Goal: Transaction & Acquisition: Purchase product/service

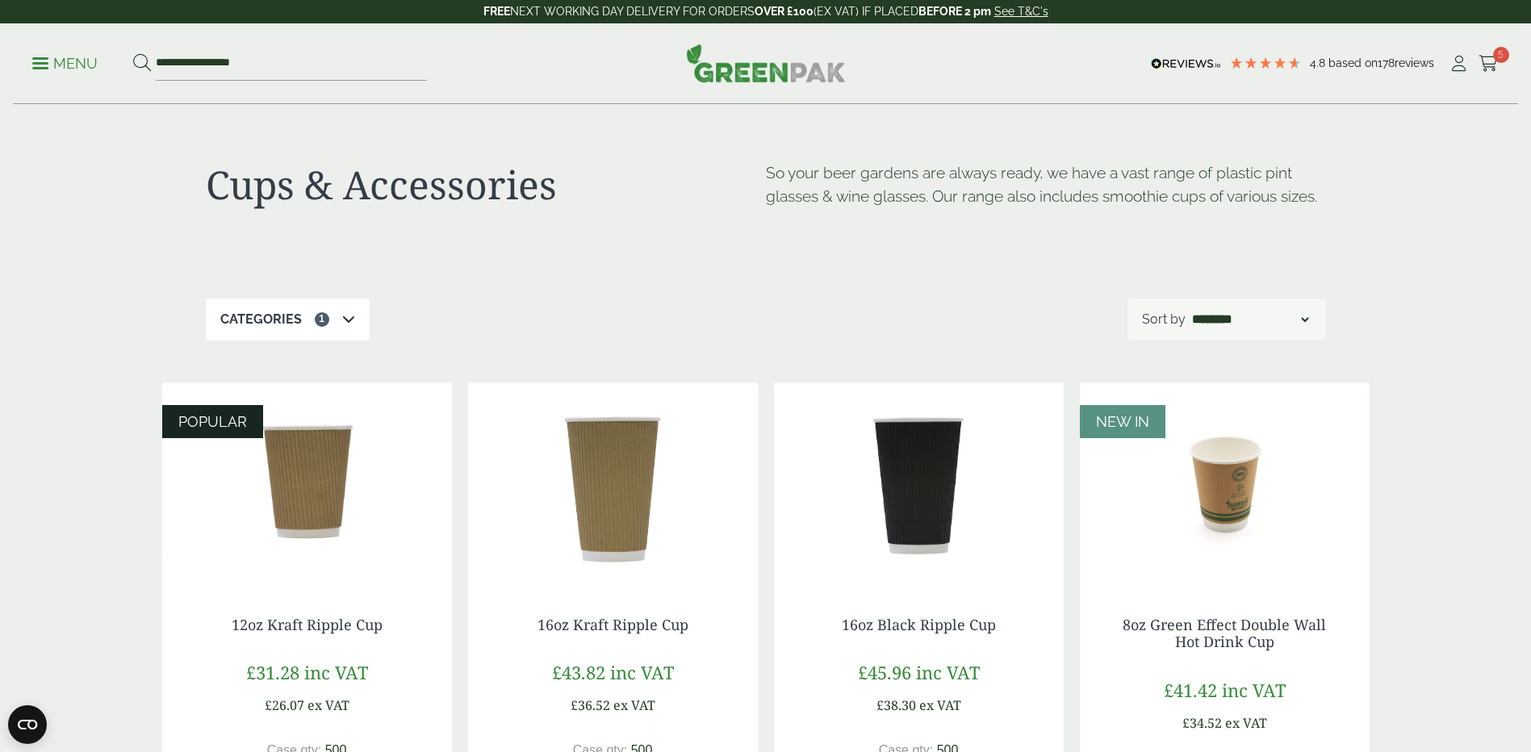
click at [626, 531] on img at bounding box center [613, 484] width 290 height 202
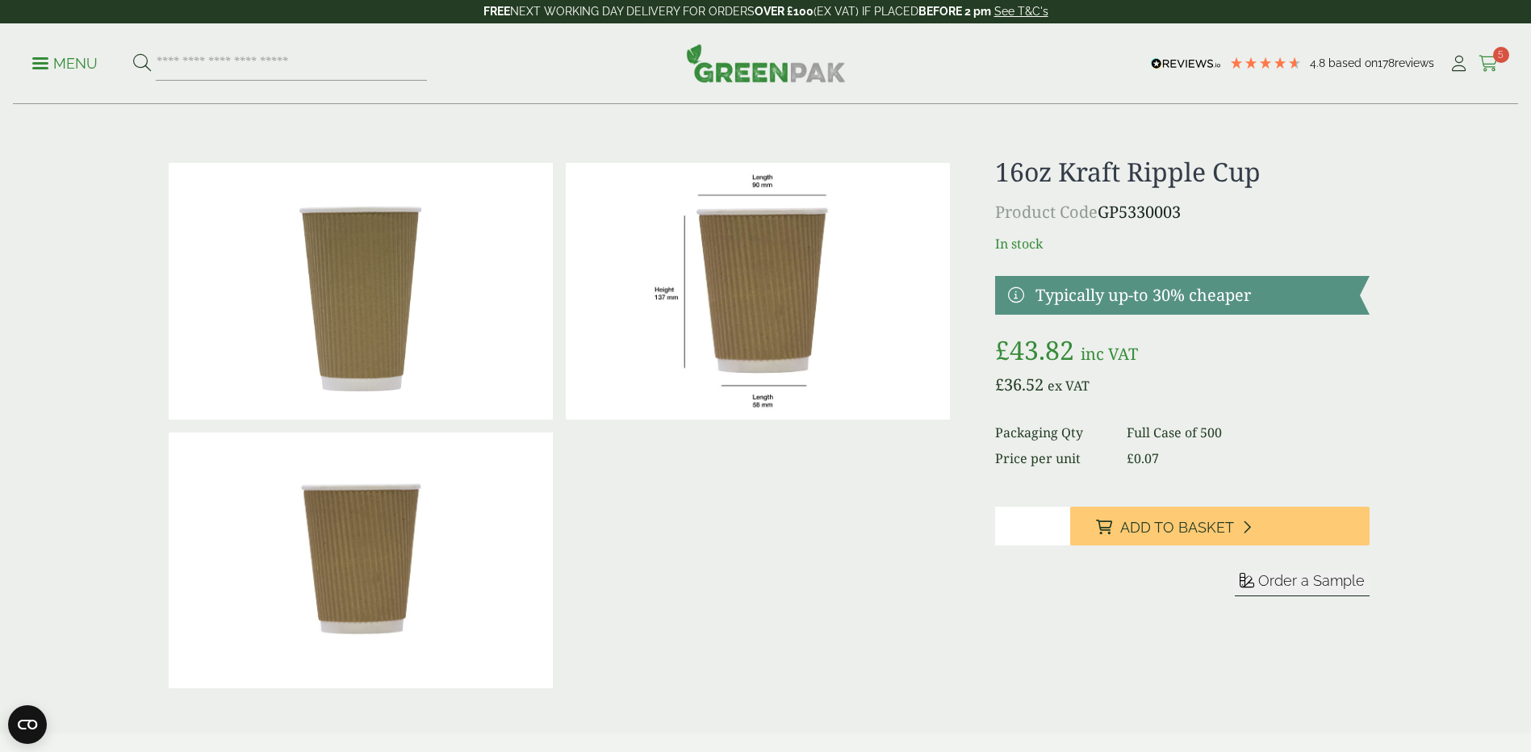
click at [1498, 64] on icon at bounding box center [1488, 64] width 20 height 16
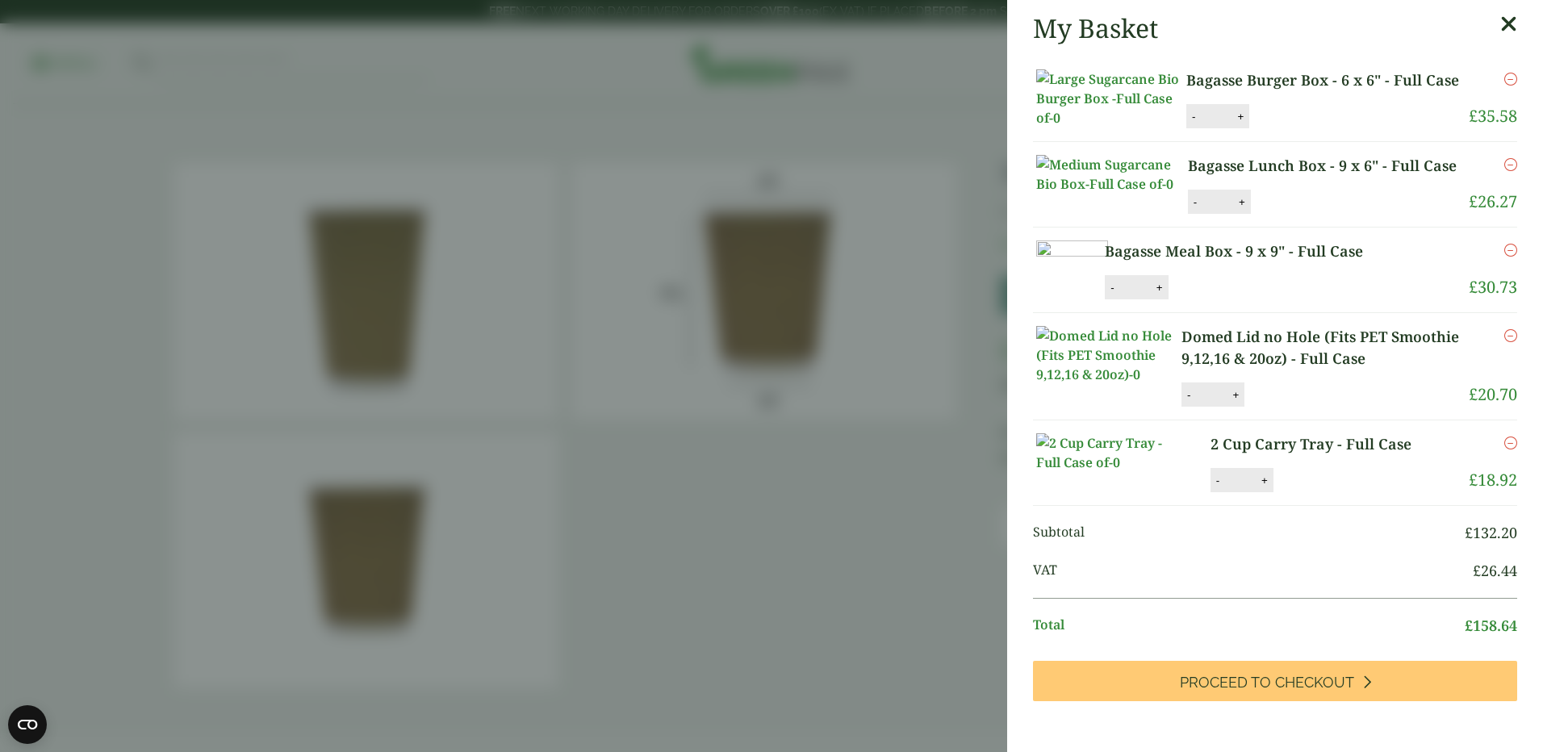
click at [1277, 370] on link "Domed Lid no Hole (Fits PET Smoothie 9,12,16 & 20oz) - Full Case" at bounding box center [1324, 348] width 287 height 44
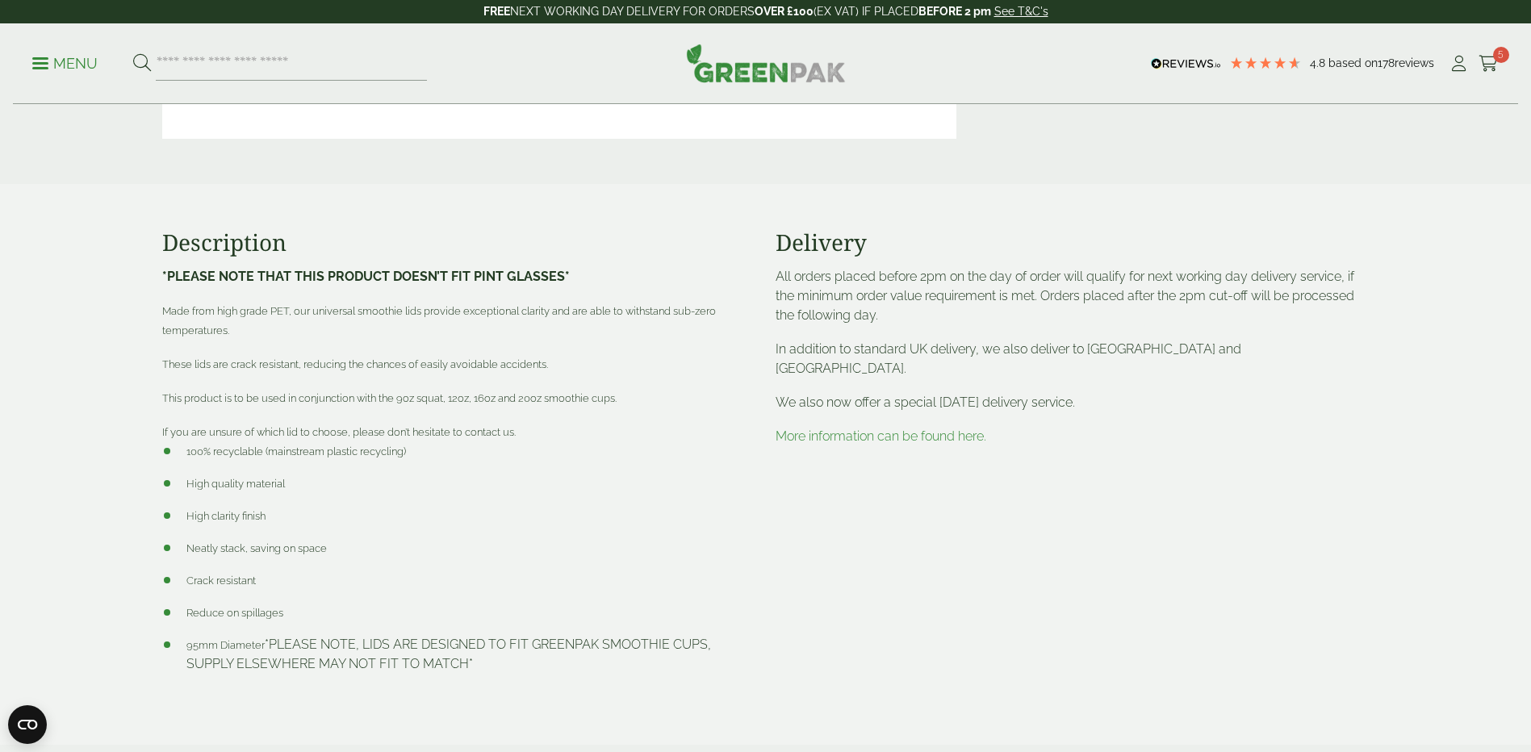
scroll to position [565, 0]
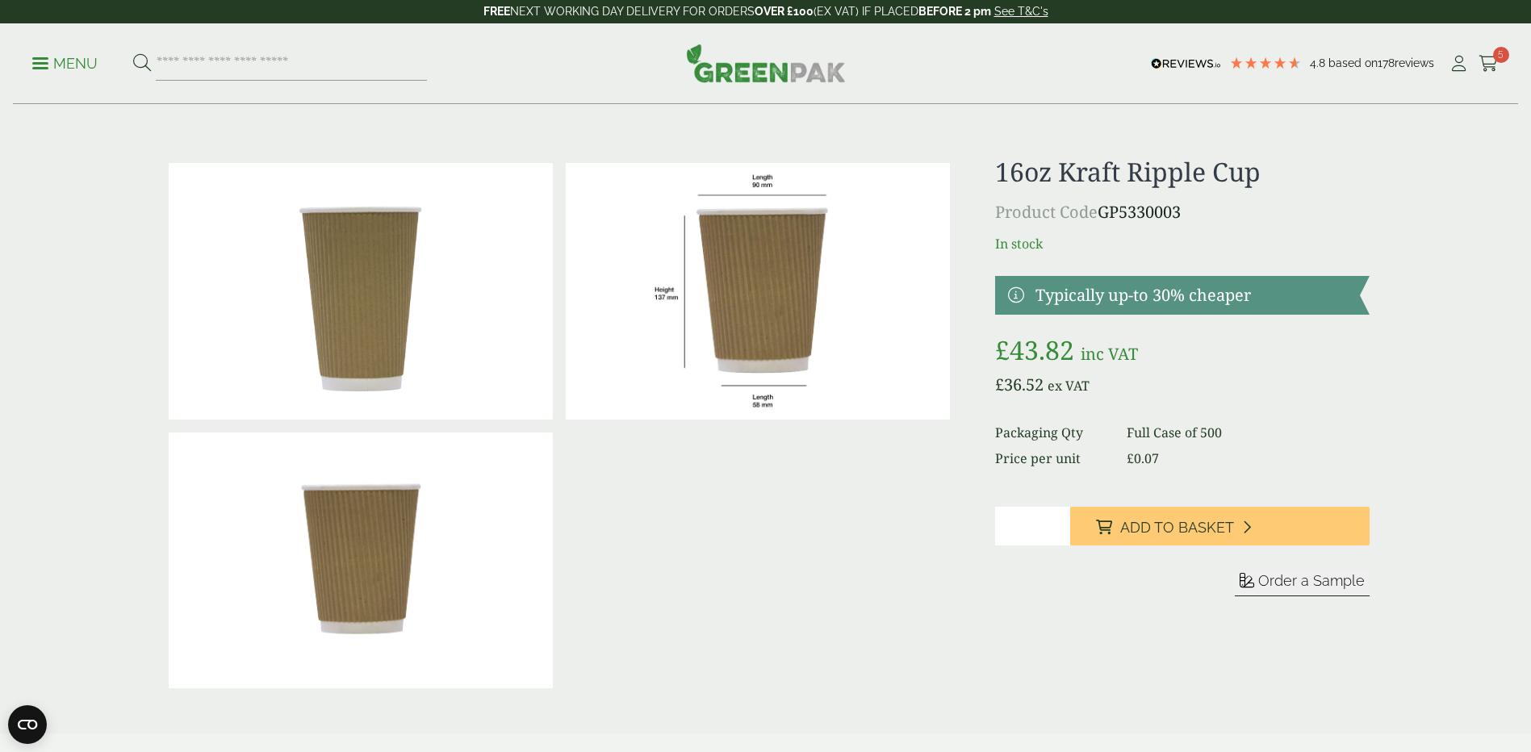
click at [96, 69] on p "Menu" at bounding box center [64, 63] width 65 height 19
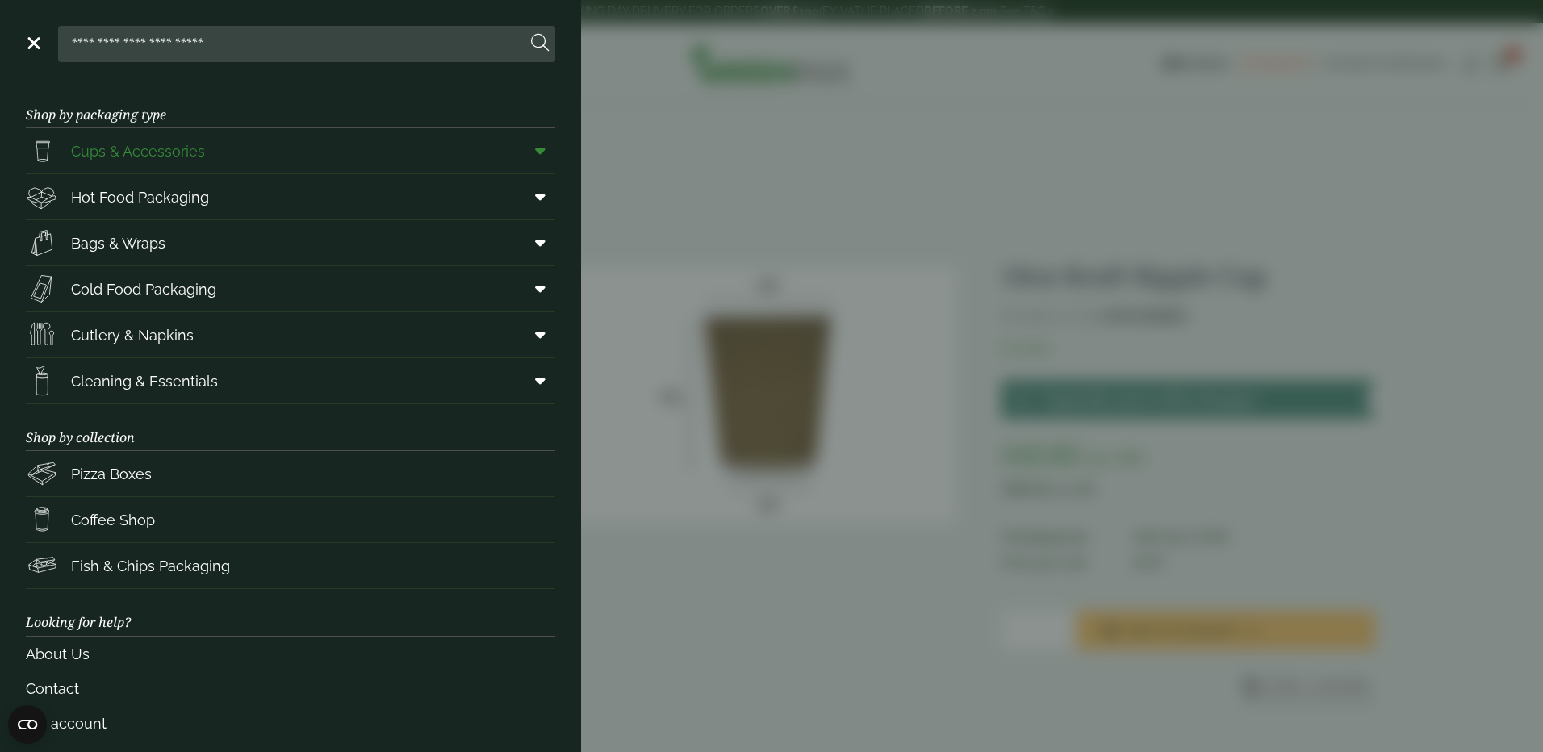
click at [535, 148] on icon at bounding box center [540, 151] width 10 height 16
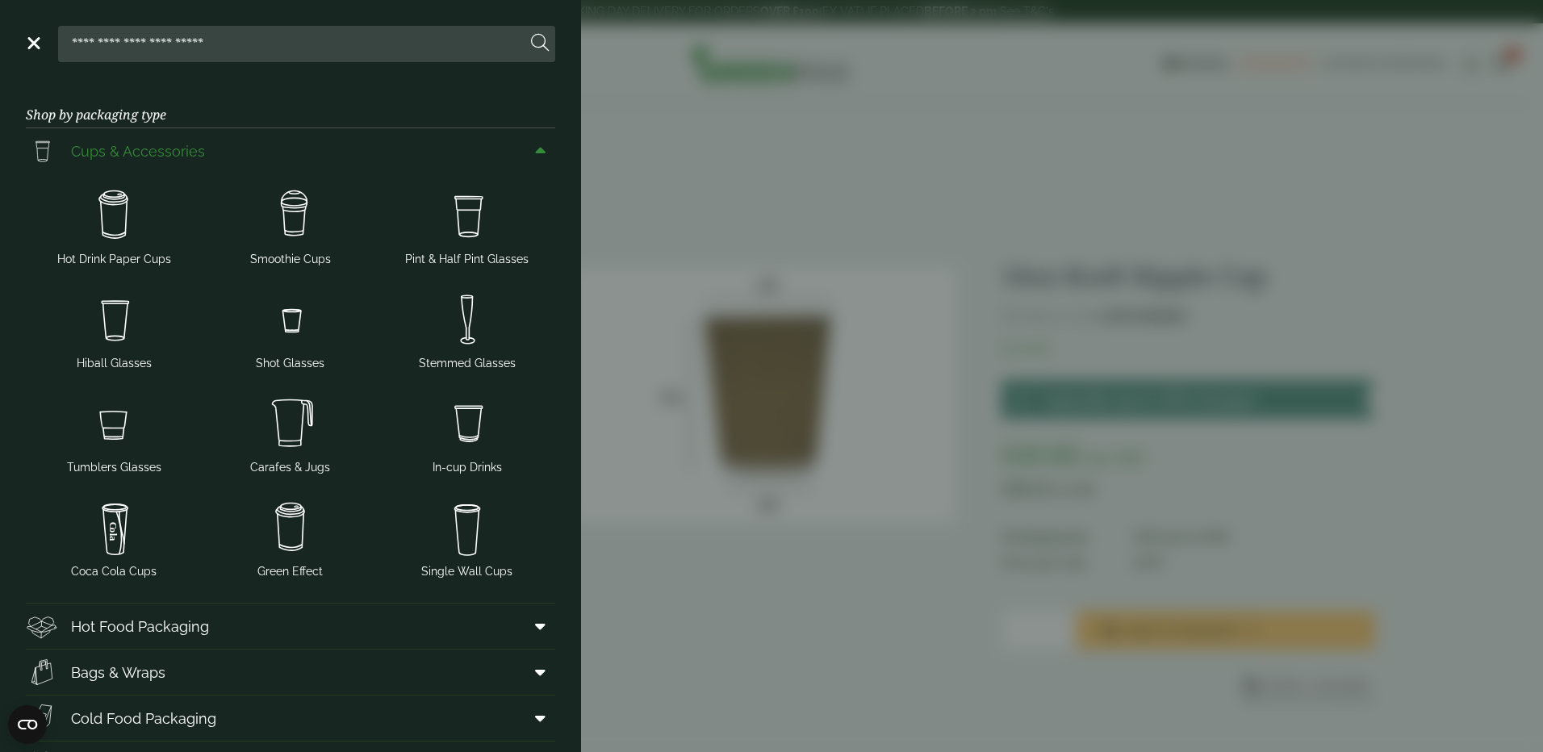
click at [154, 153] on span "Cups & Accessories" at bounding box center [138, 151] width 134 height 22
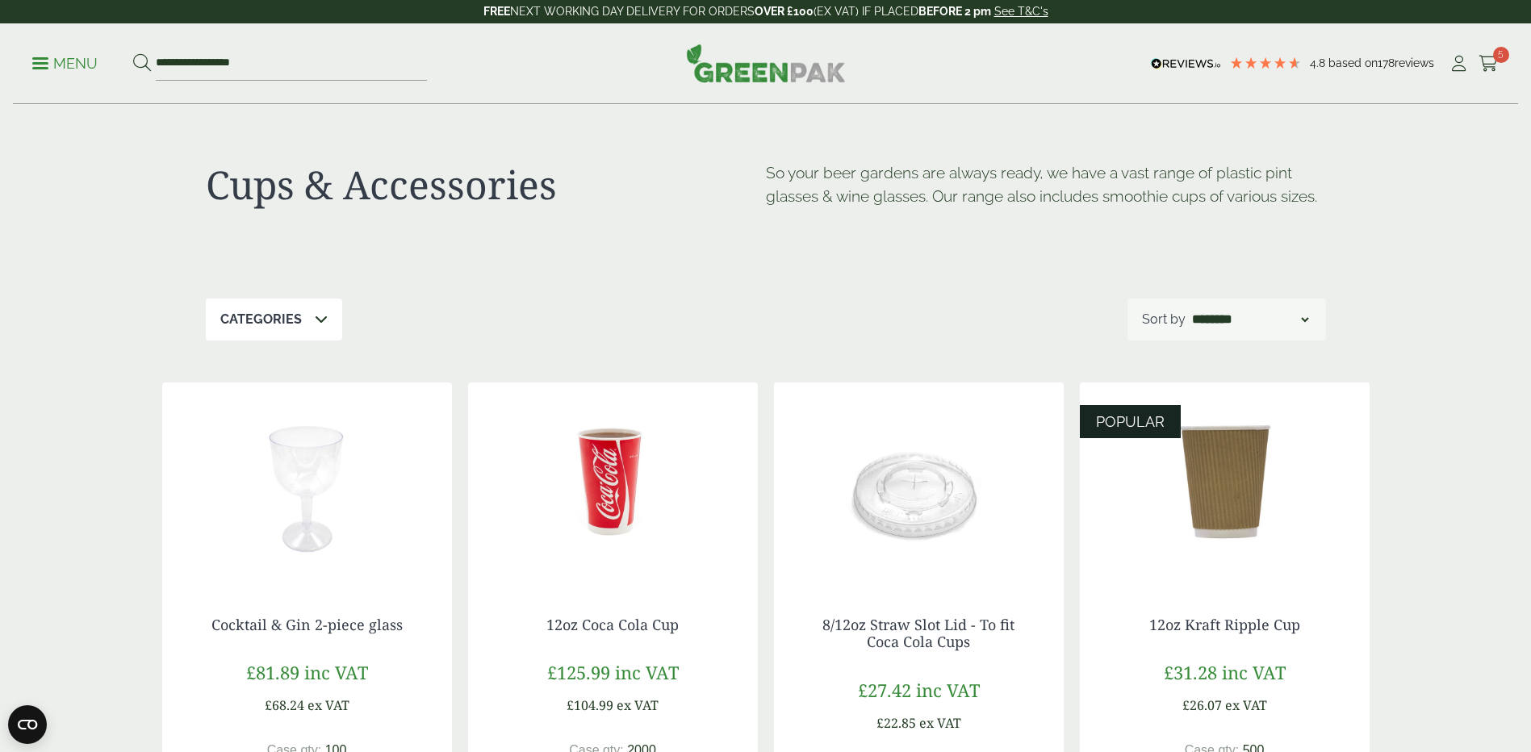
click at [318, 315] on icon at bounding box center [321, 318] width 13 height 13
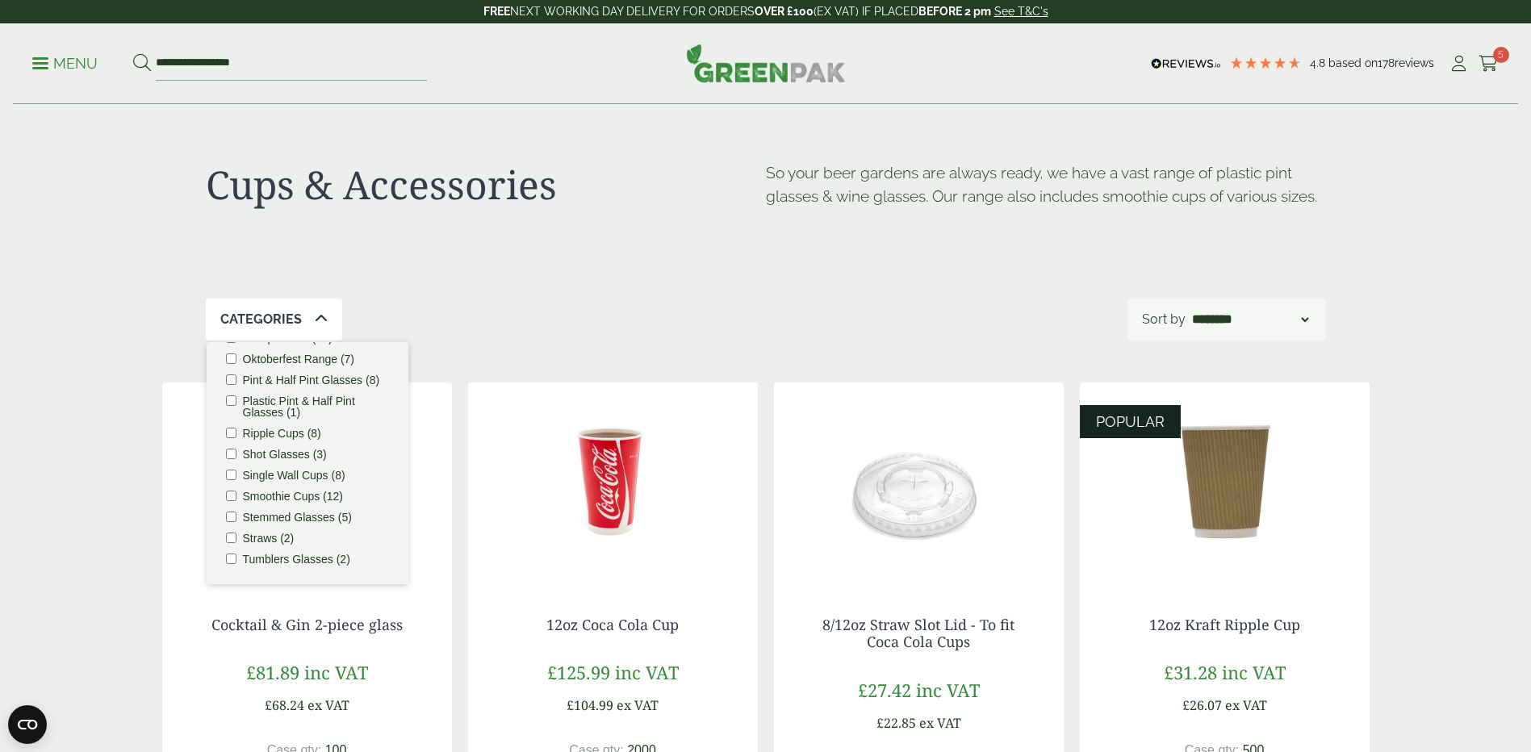
scroll to position [187, 0]
click at [298, 497] on label "Smoothie Cups (12)" at bounding box center [293, 496] width 101 height 11
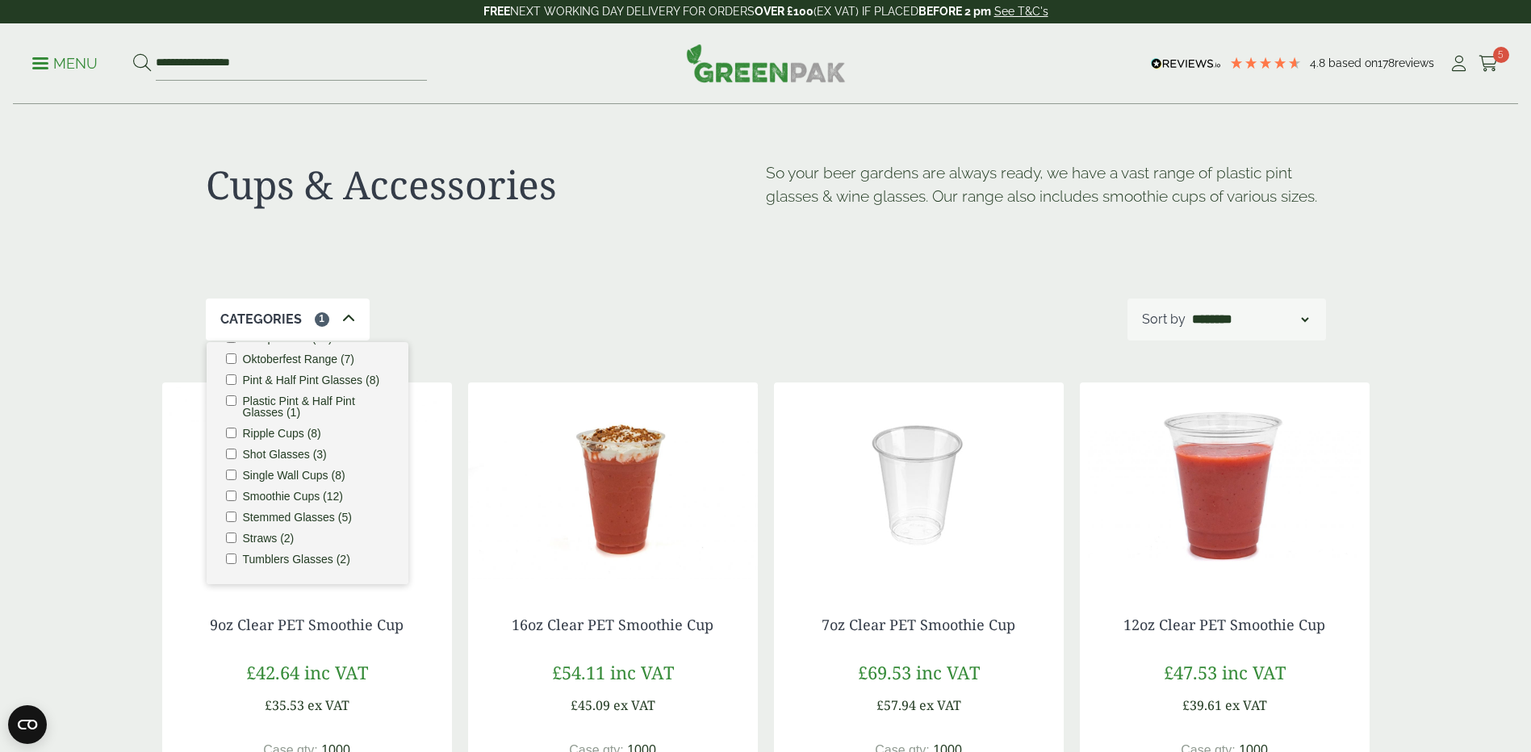
scroll to position [155, 0]
click at [342, 318] on icon at bounding box center [348, 318] width 13 height 13
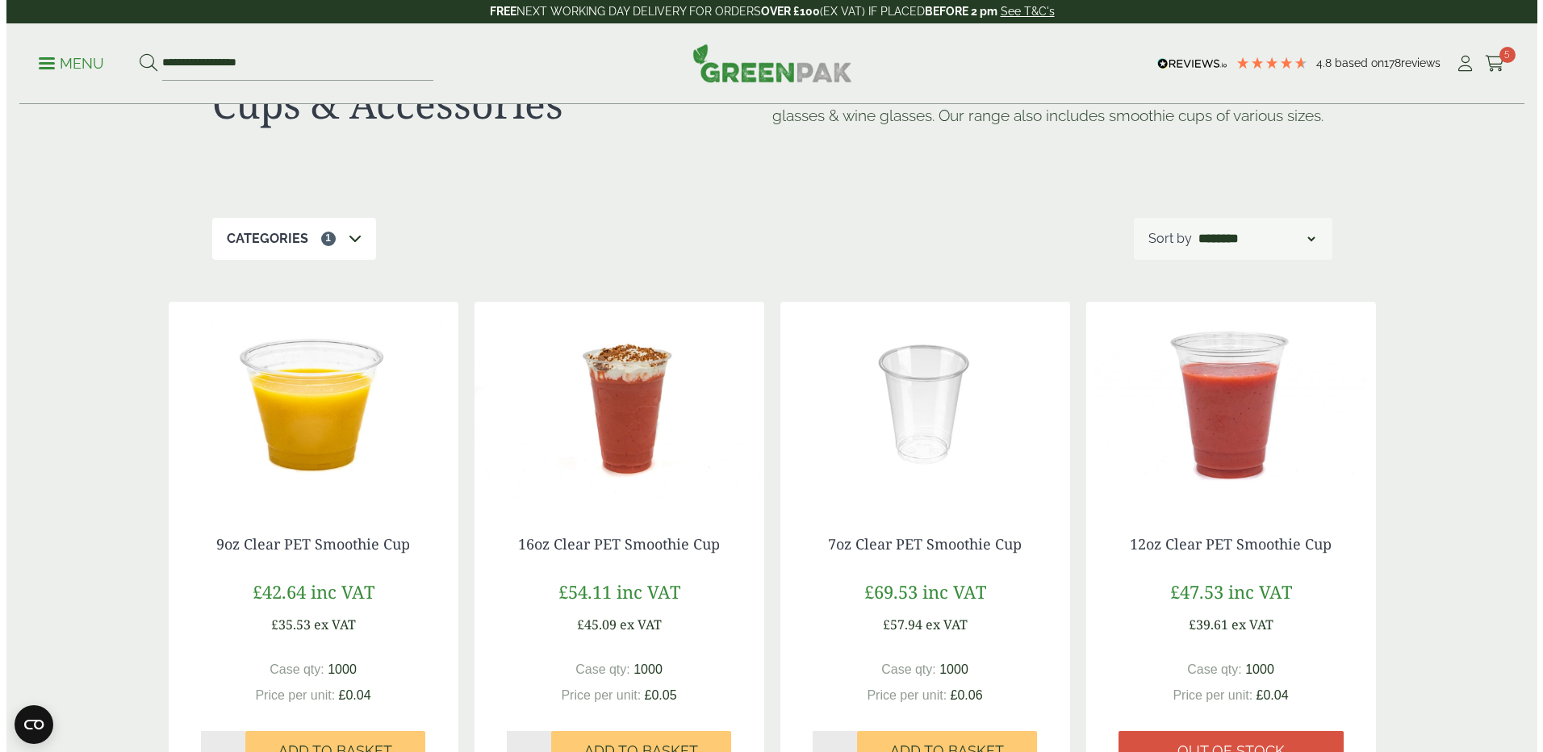
scroll to position [0, 0]
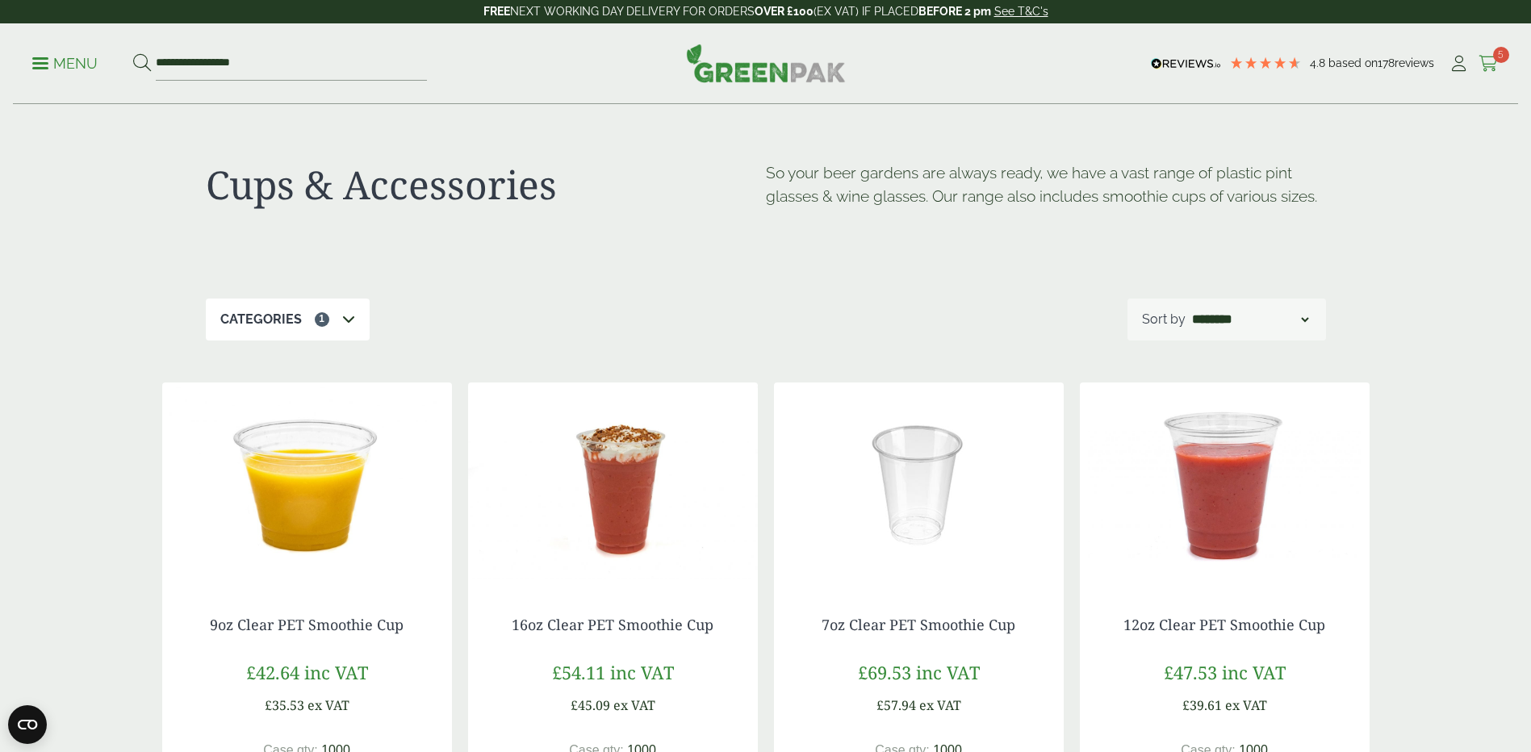
click at [1495, 53] on span "5" at bounding box center [1501, 55] width 16 height 16
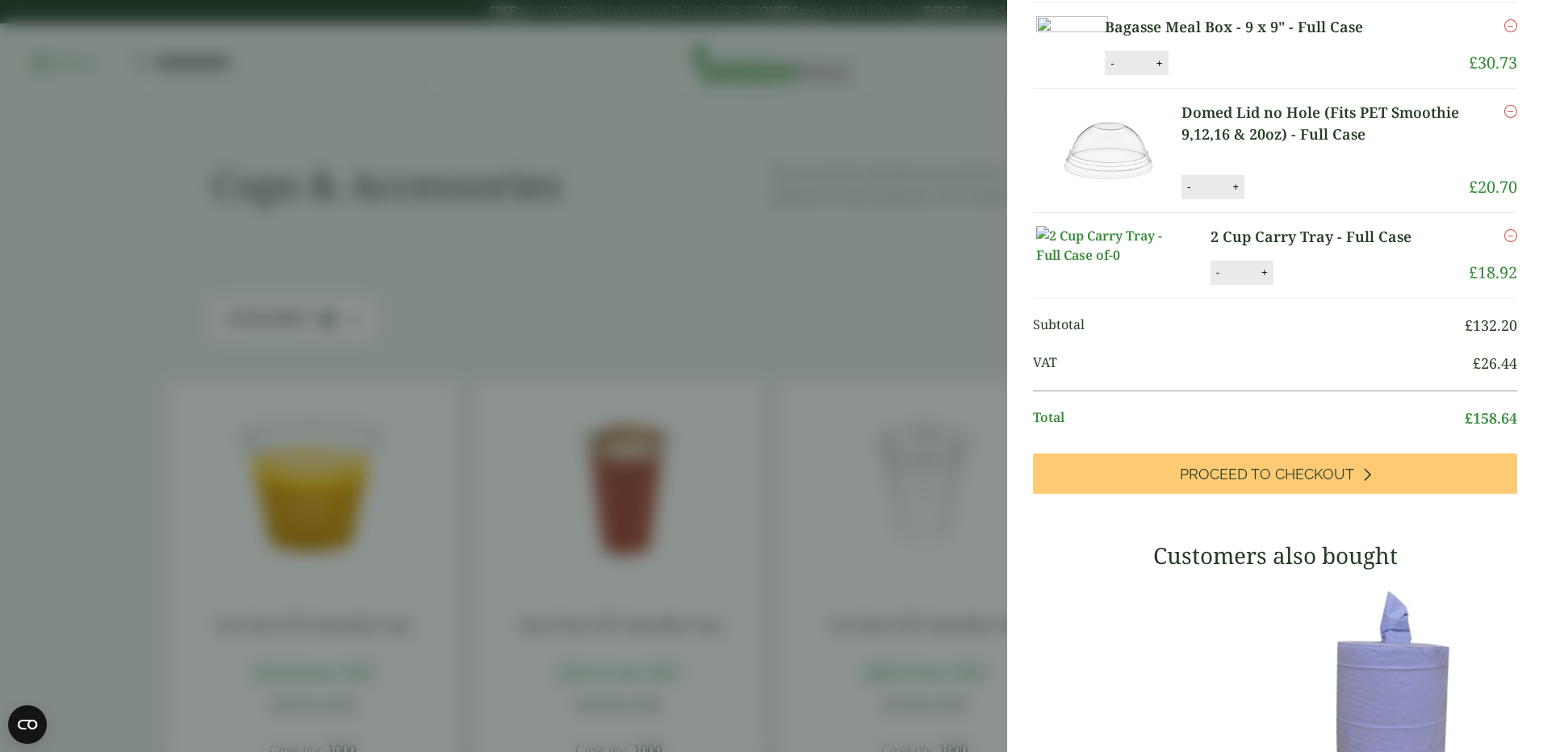
scroll to position [242, 0]
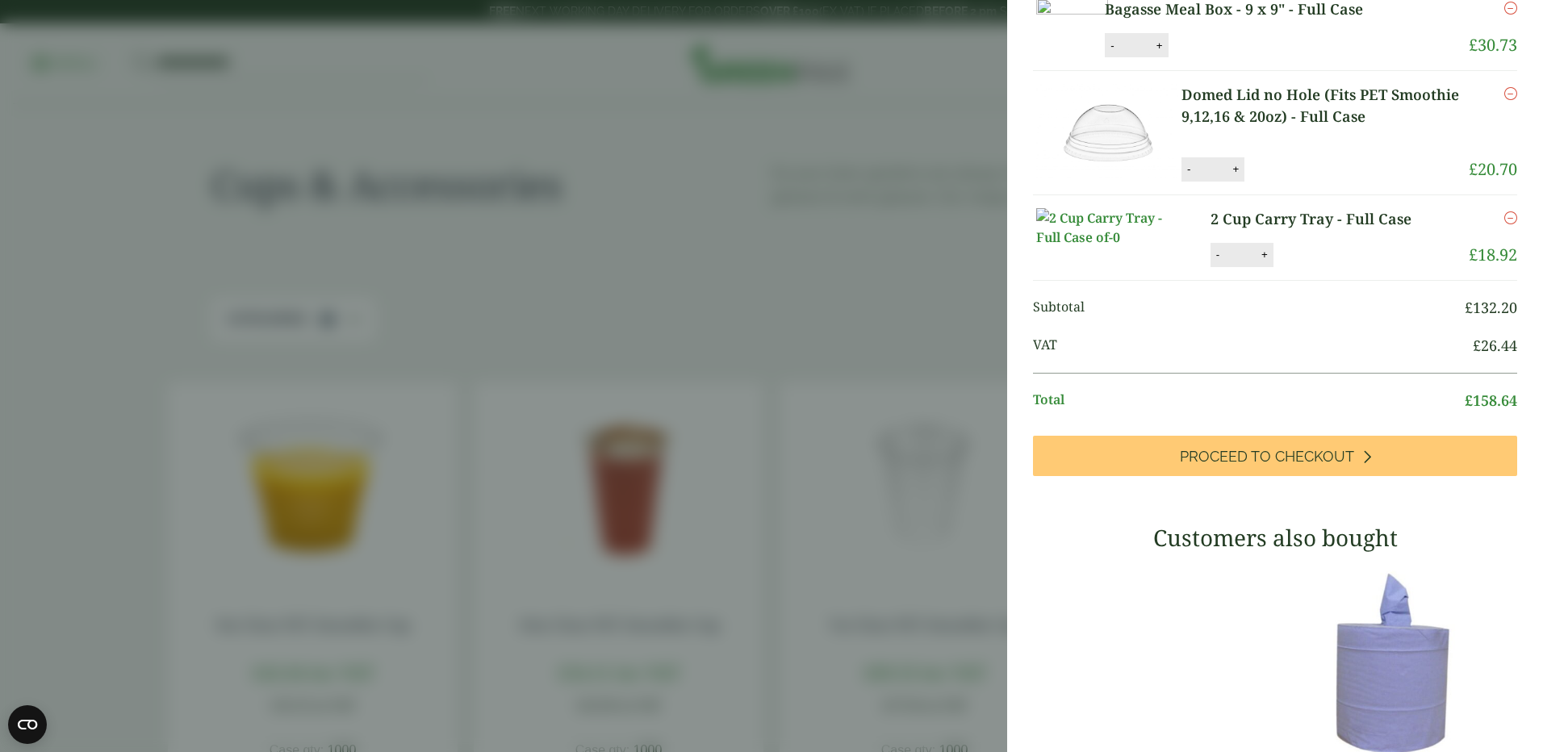
click at [1504, 100] on icon "Remove this item" at bounding box center [1510, 93] width 13 height 13
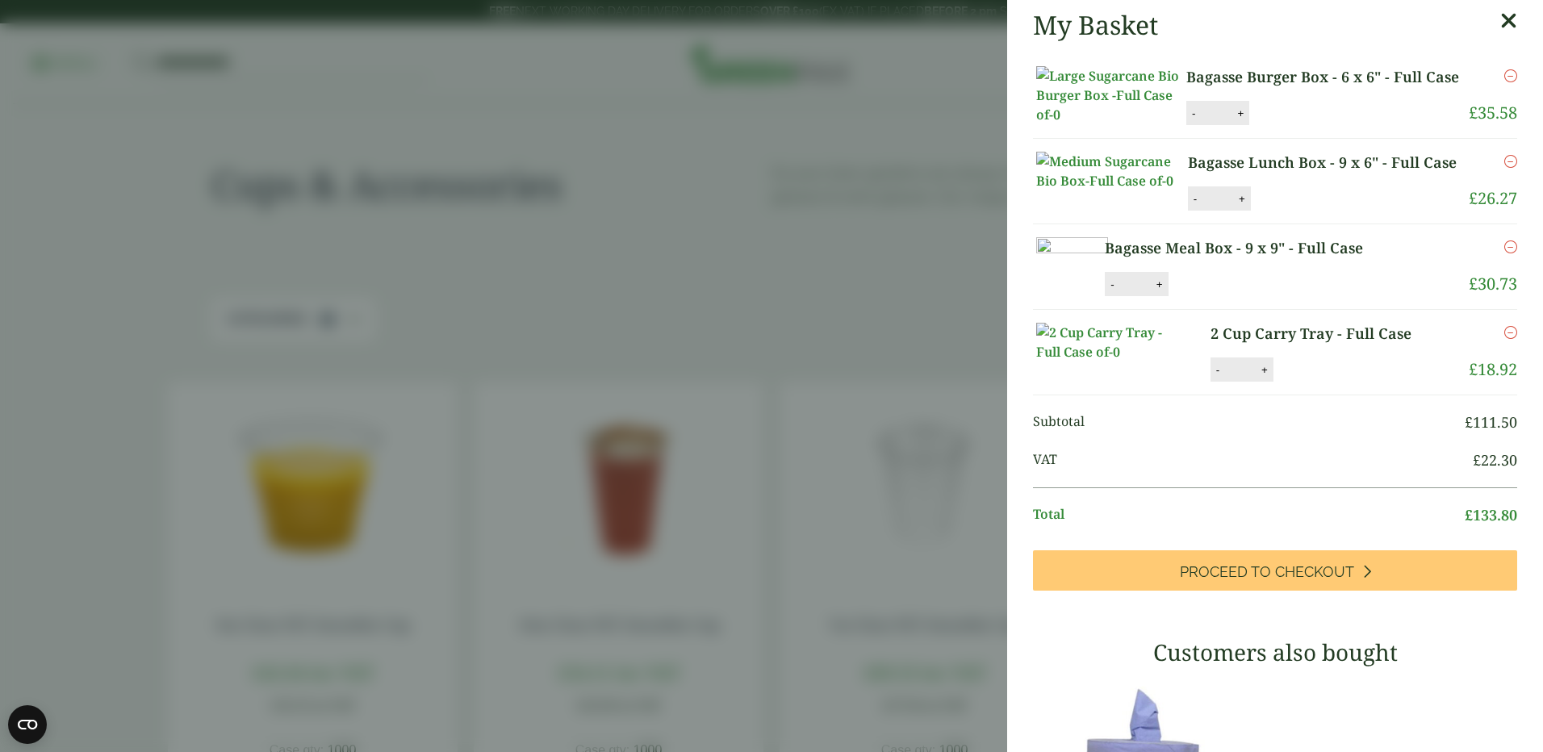
scroll to position [0, 0]
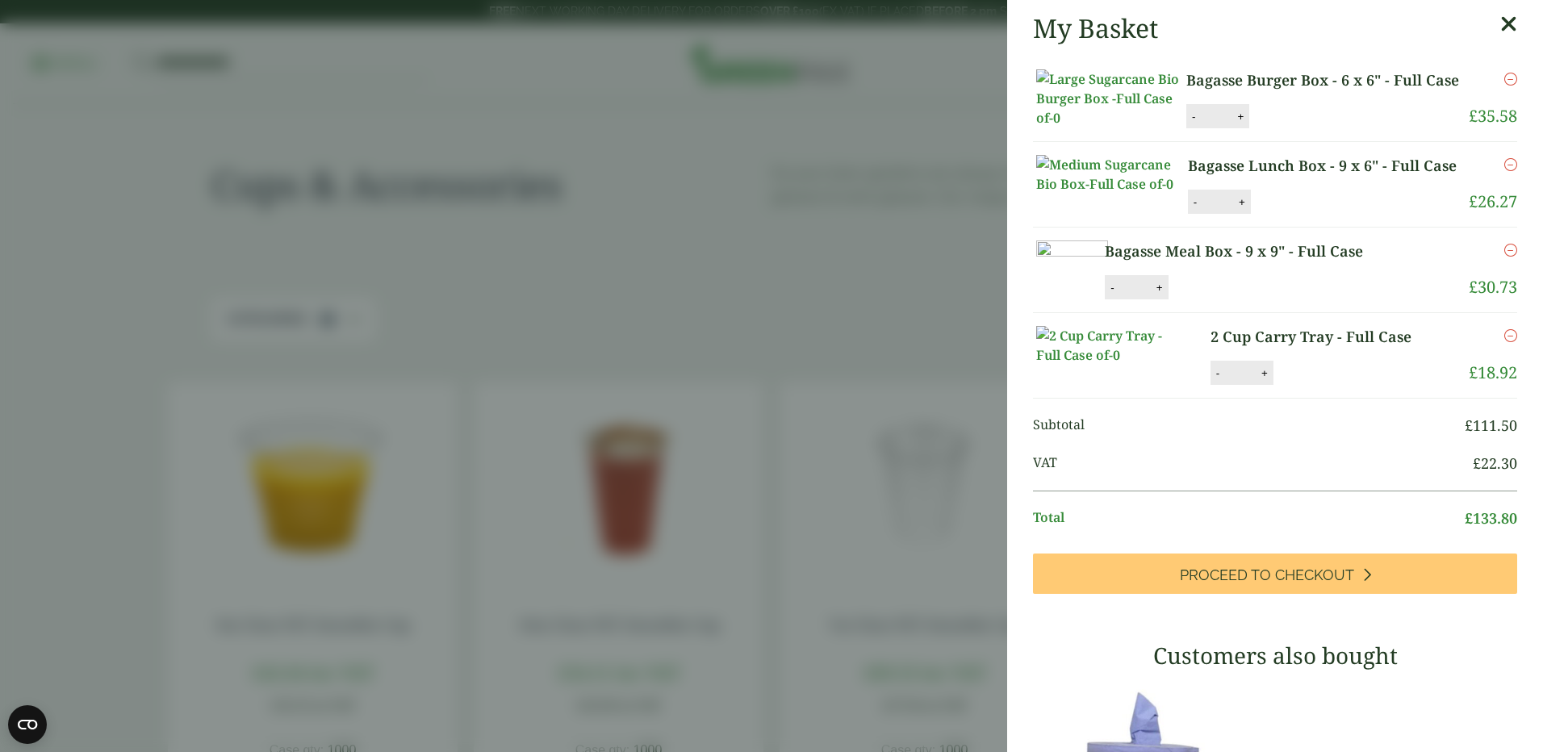
click at [913, 315] on aside "My Basket Bagasse Burger Box - 6 x 6" - Full Case Bagasse Burger Box - 6 x 6" -…" at bounding box center [771, 376] width 1543 height 752
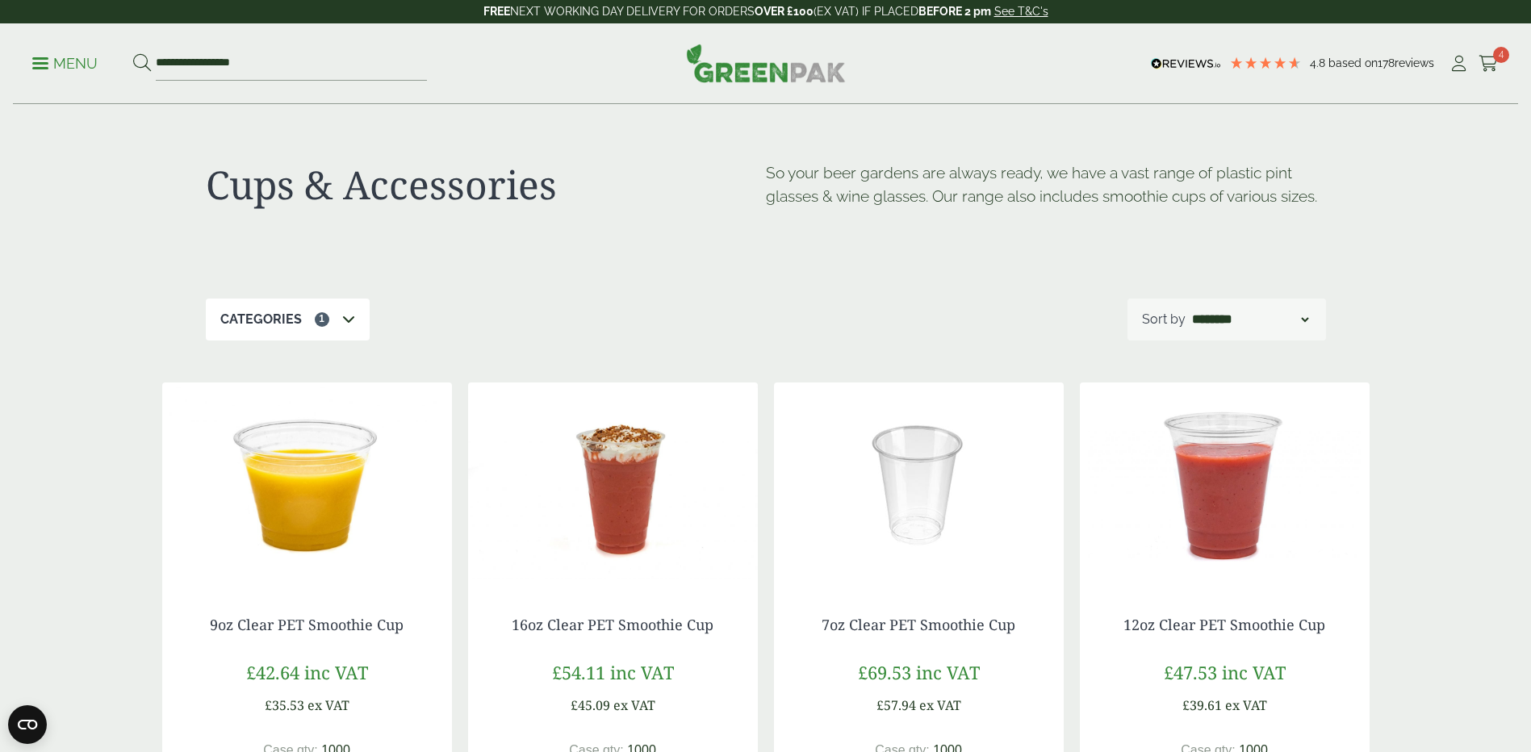
click at [42, 60] on link "Menu" at bounding box center [64, 62] width 65 height 16
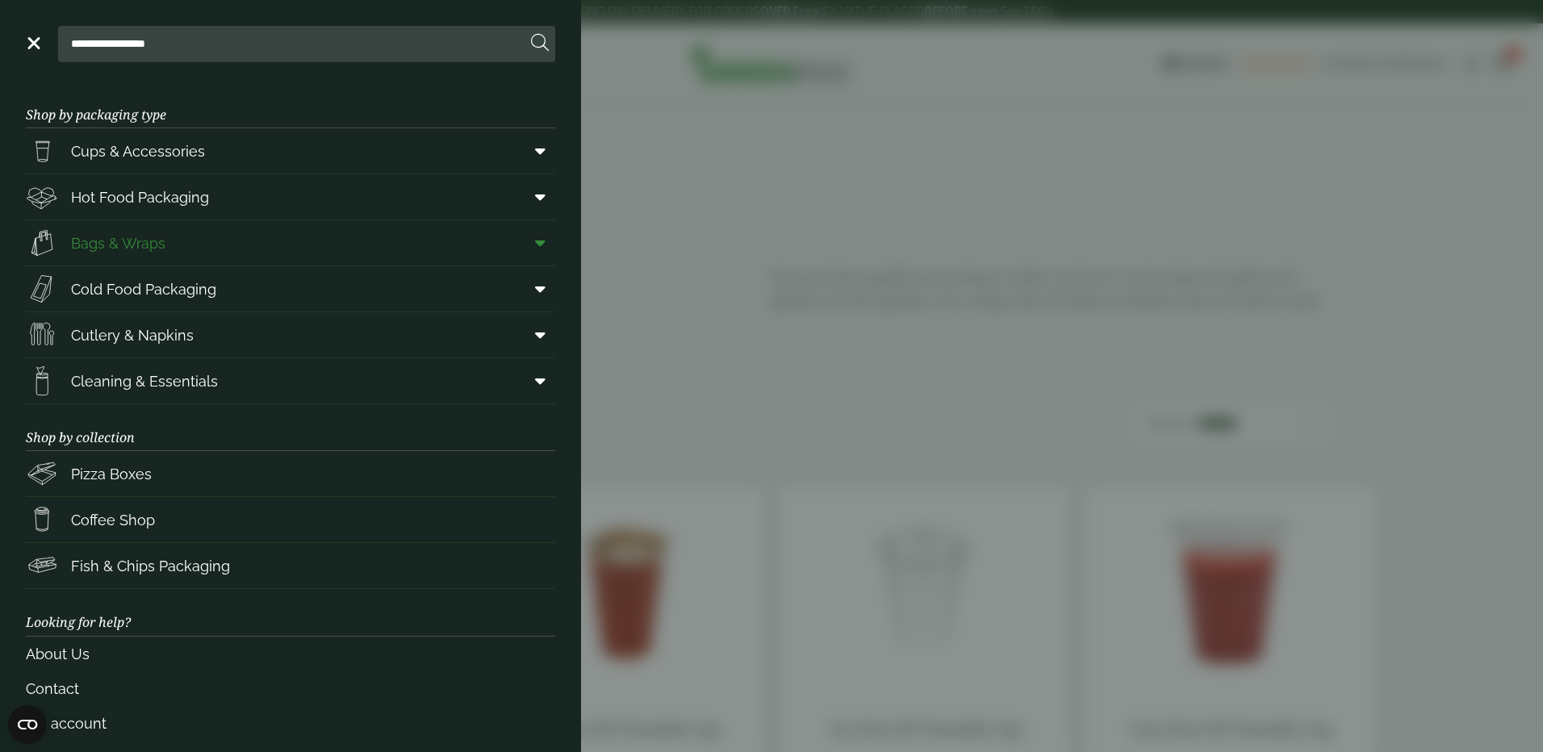
click at [157, 245] on span "Bags & Wraps" at bounding box center [118, 243] width 94 height 22
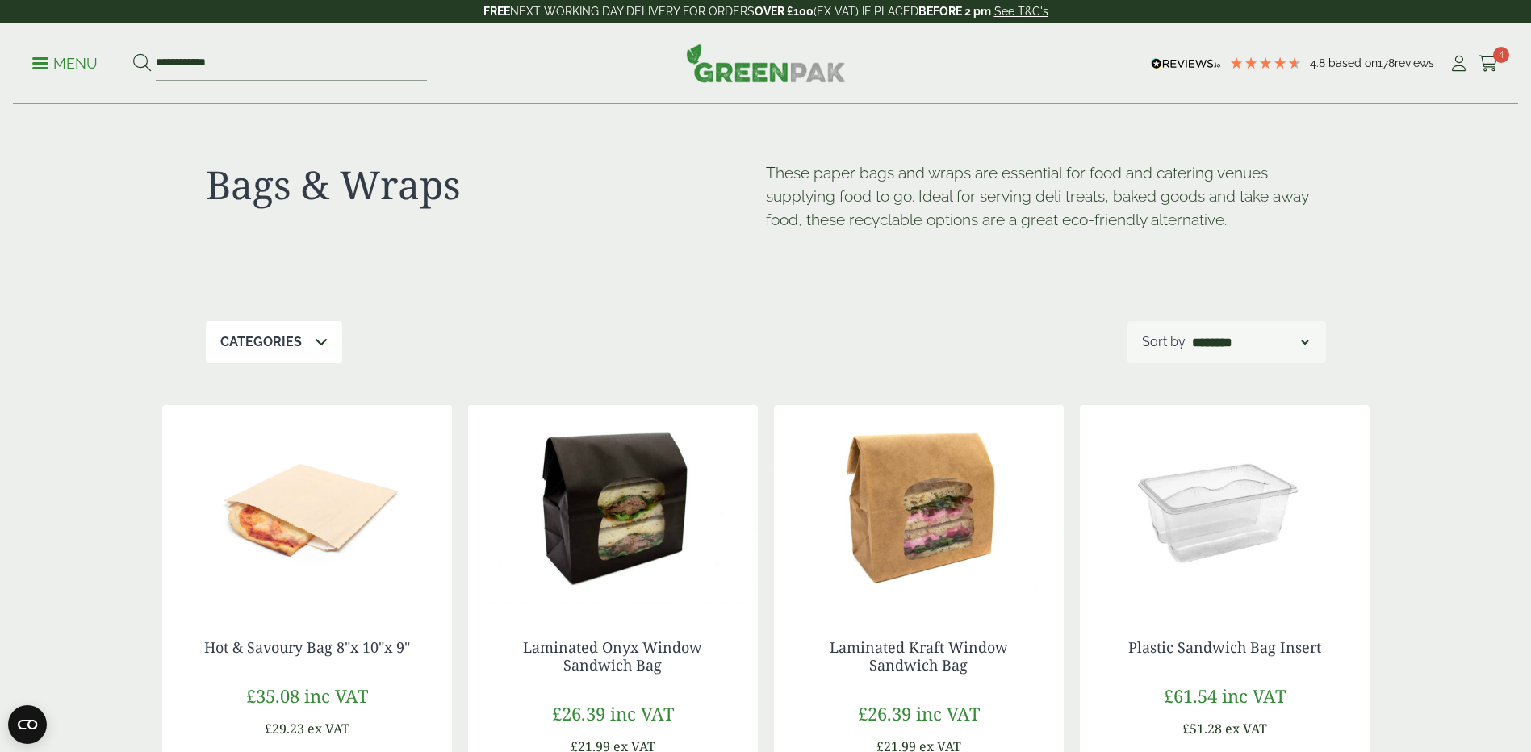
click at [320, 341] on icon at bounding box center [321, 341] width 13 height 13
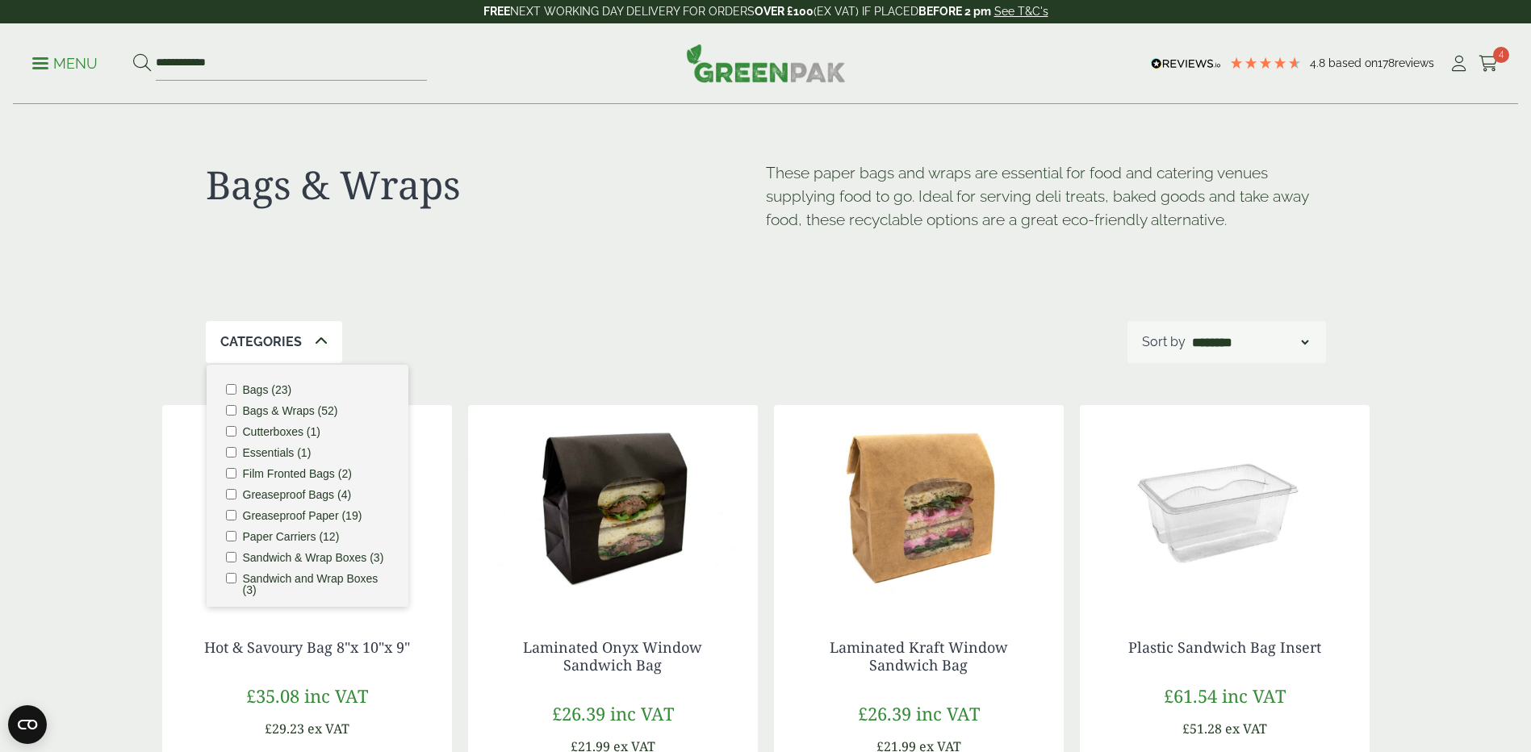
click at [265, 392] on label "Bags (23)" at bounding box center [267, 389] width 49 height 11
click at [347, 337] on icon at bounding box center [348, 341] width 13 height 13
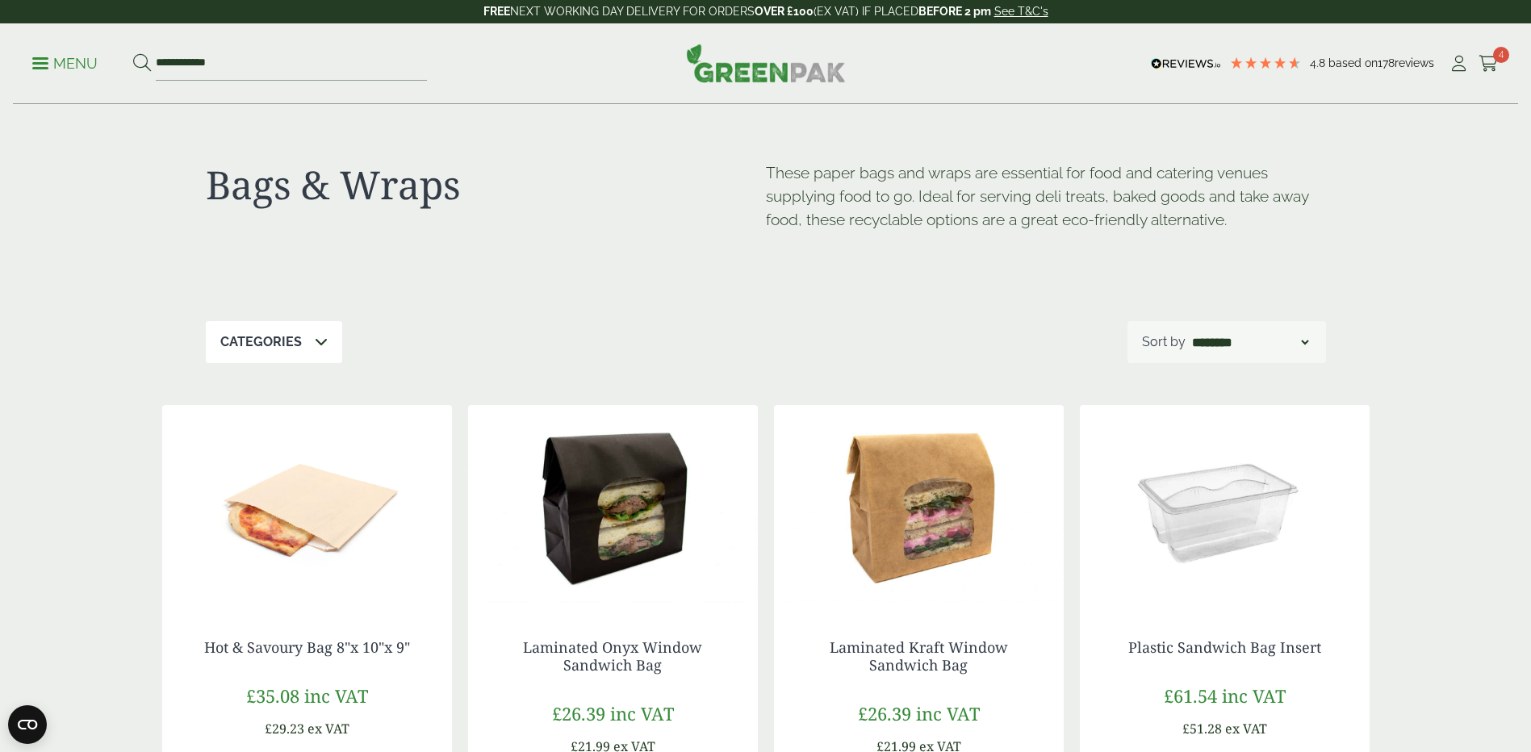
click at [325, 337] on div "Categories" at bounding box center [274, 342] width 136 height 42
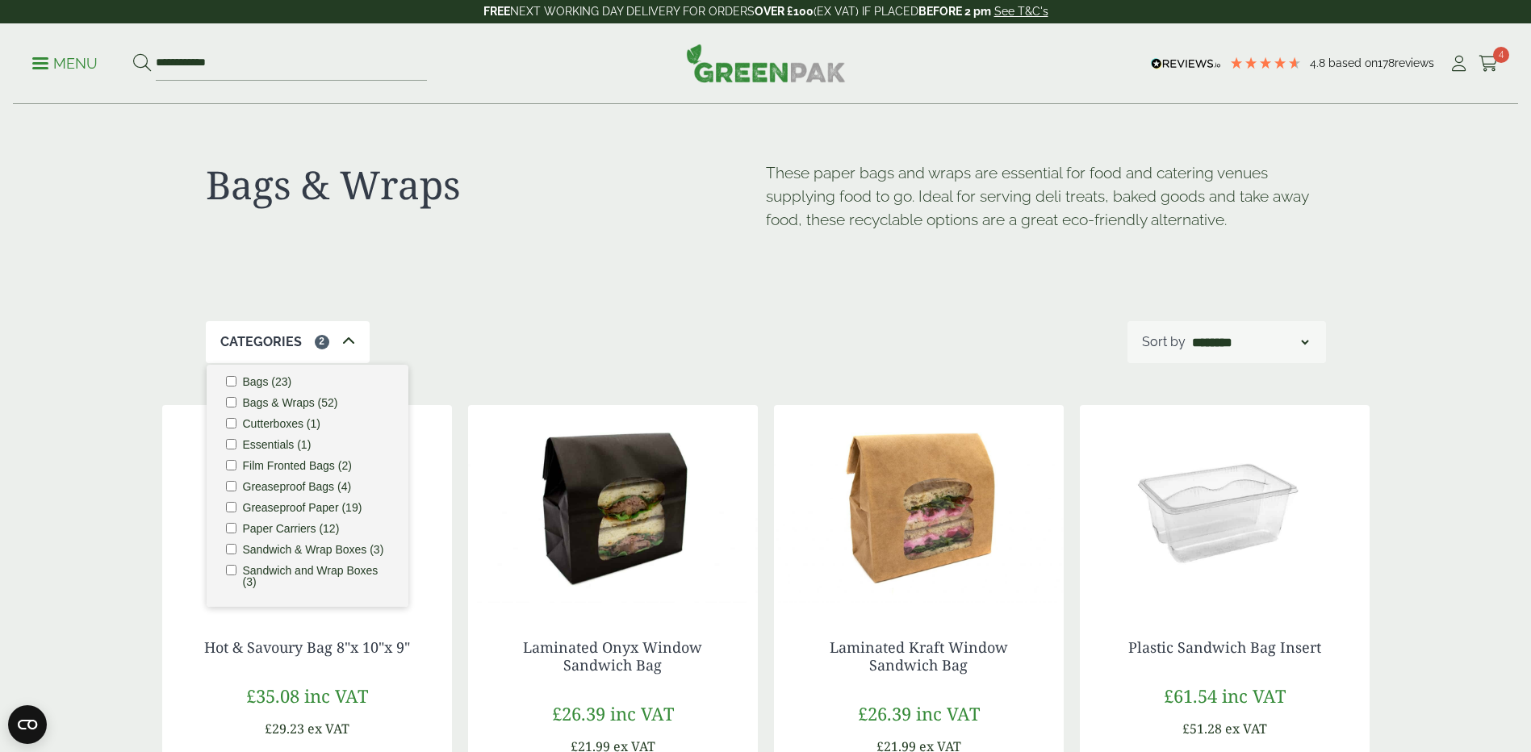
scroll to position [19, 0]
click at [544, 340] on div "Categories 2 Bags (23) Bags & Wraps (52) Cutterboxes (1) Essentials (1) Film Fr…" at bounding box center [766, 342] width 1120 height 42
click at [345, 341] on icon at bounding box center [348, 341] width 13 height 13
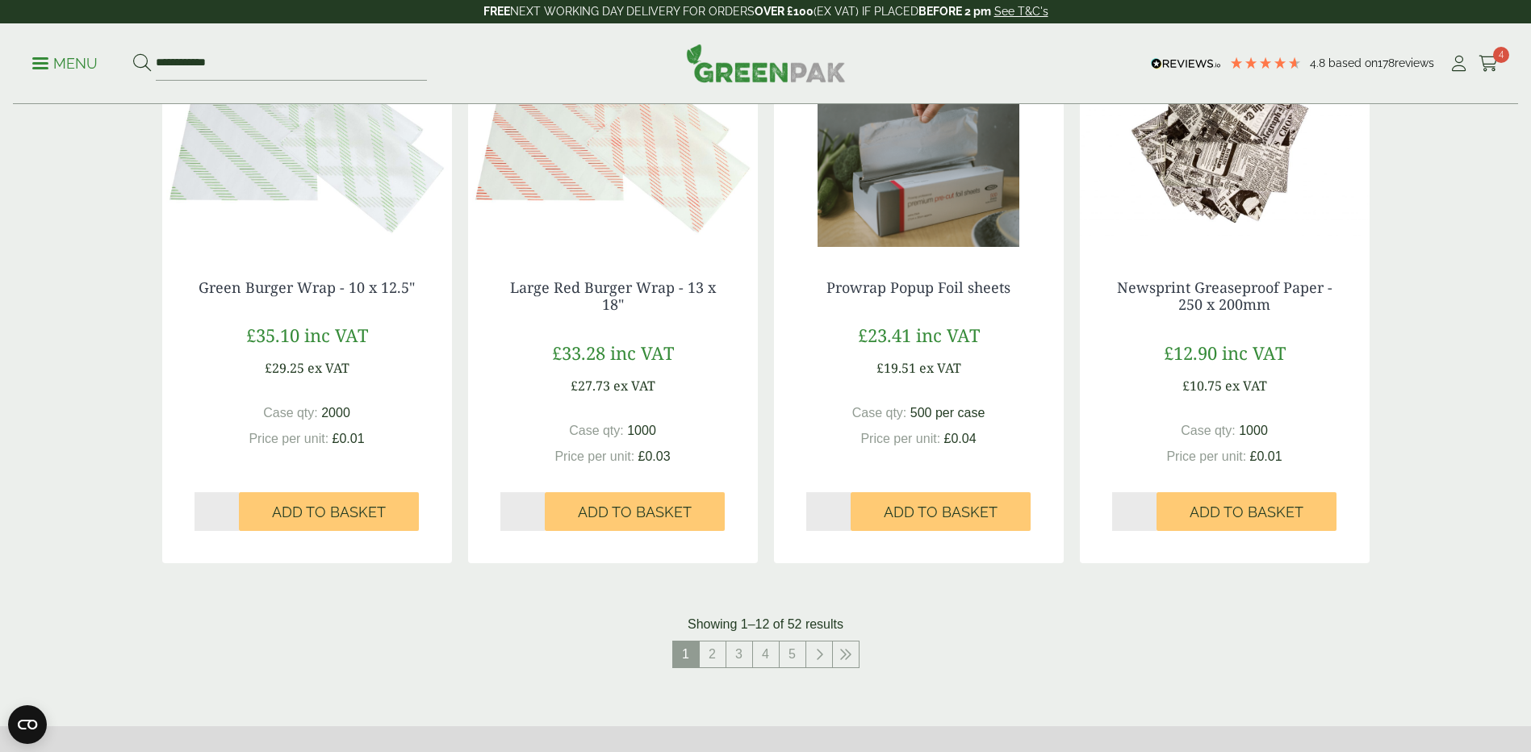
scroll to position [1695, 0]
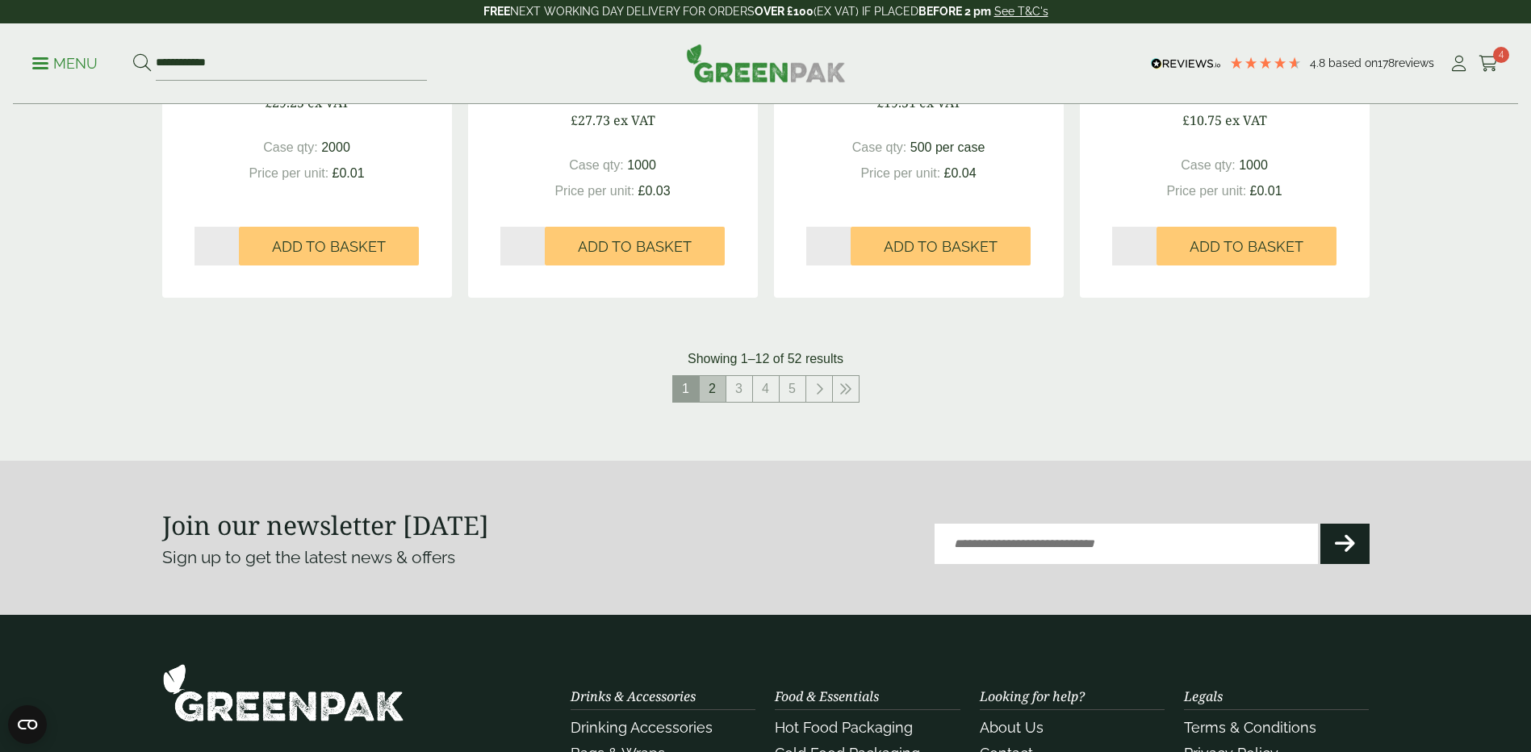
click at [716, 389] on link "2" at bounding box center [713, 389] width 26 height 26
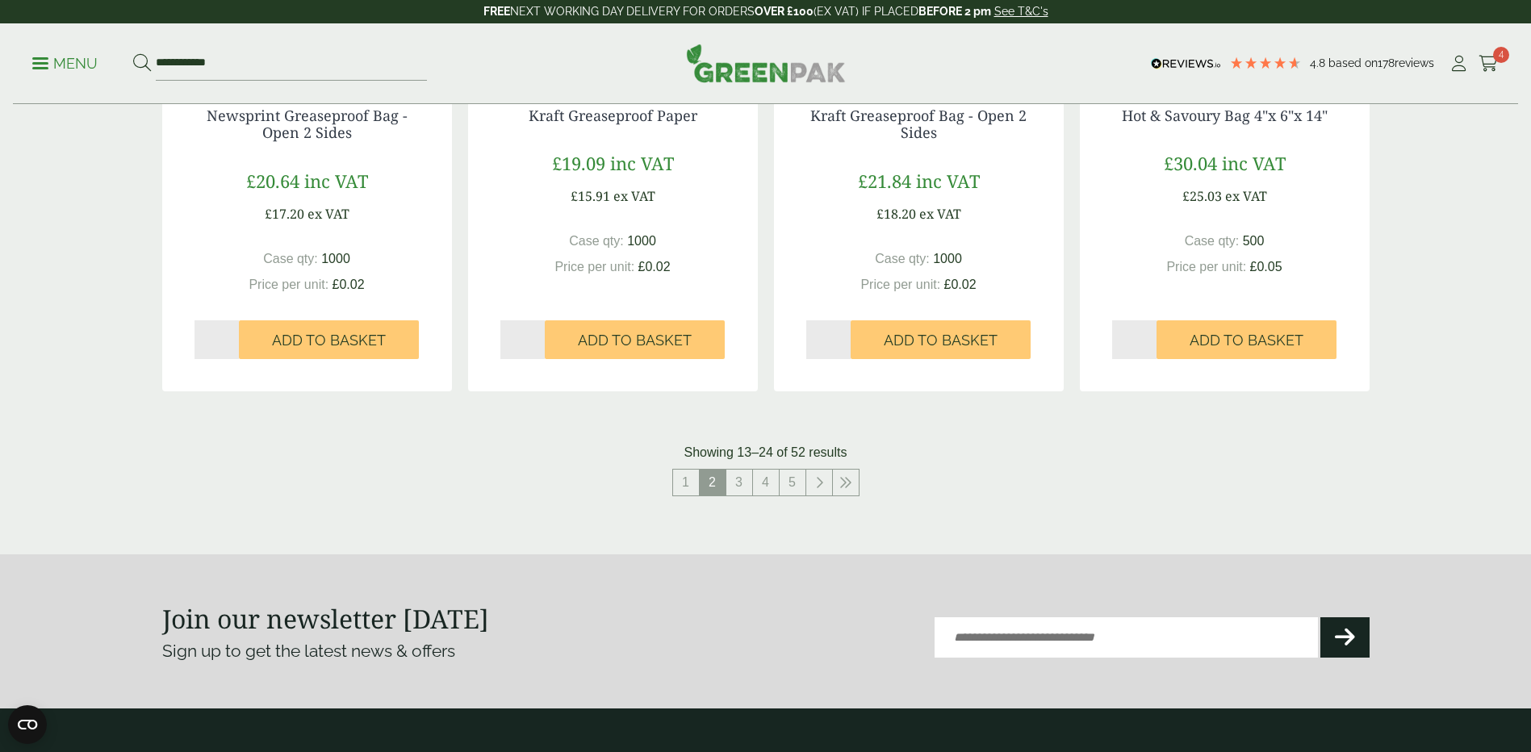
scroll to position [1614, 0]
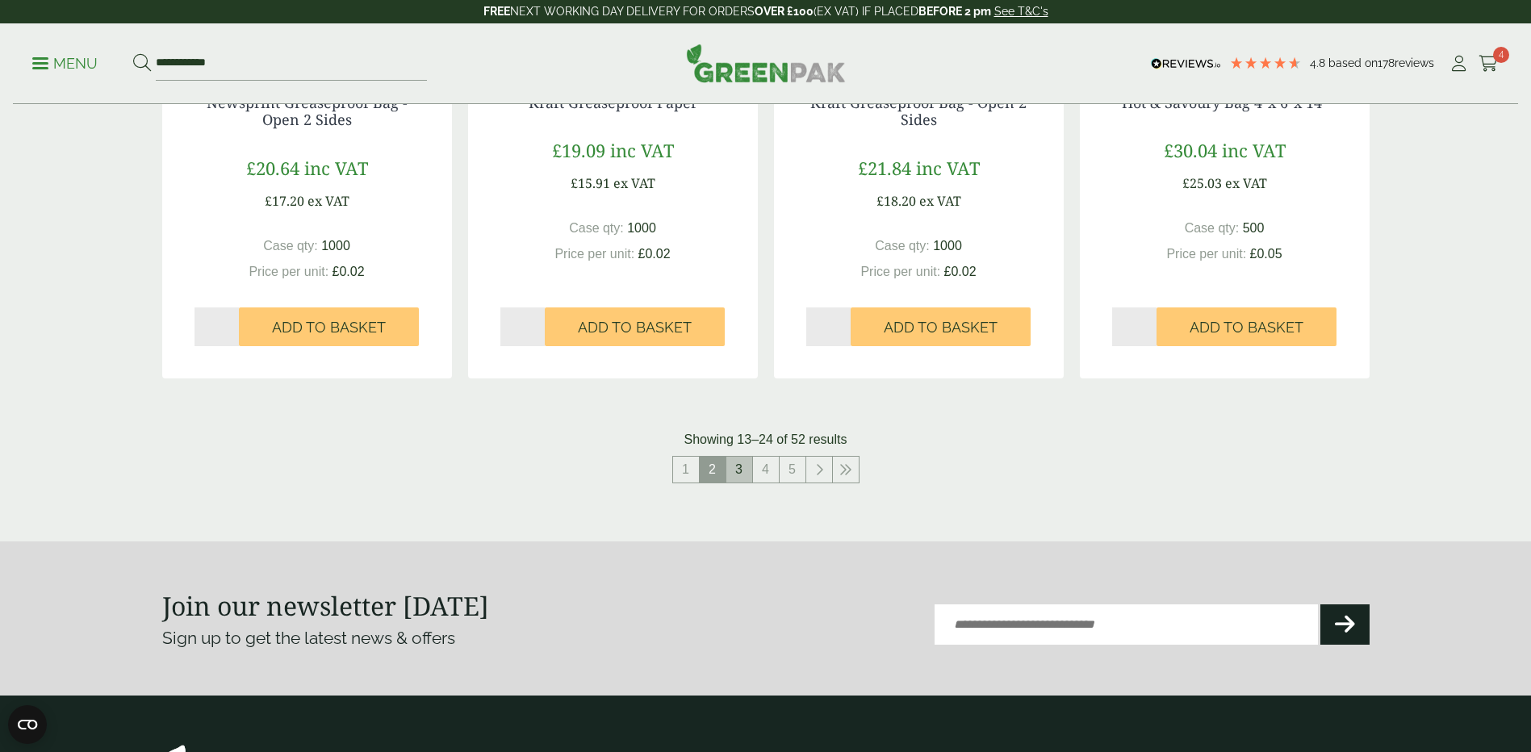
click at [739, 465] on link "3" at bounding box center [739, 470] width 26 height 26
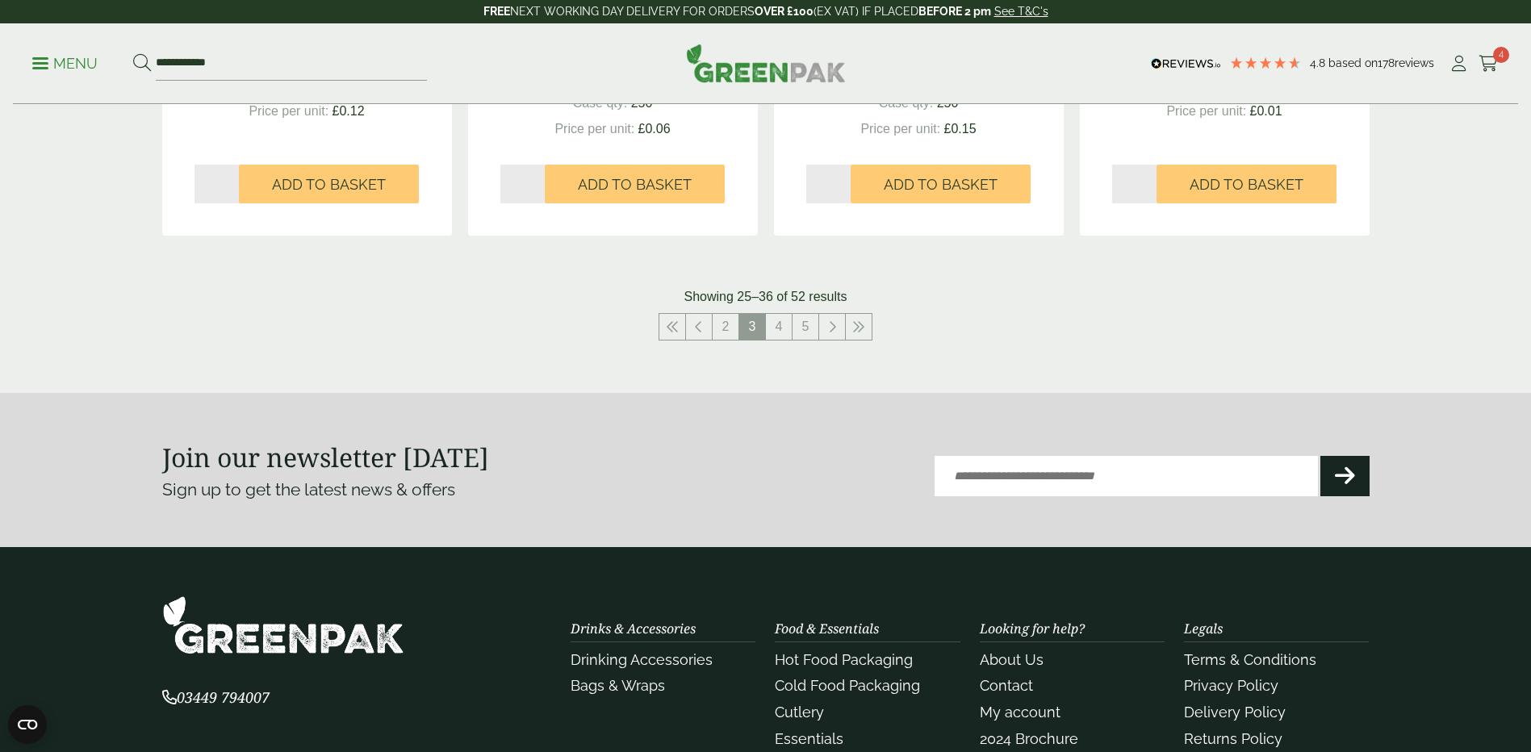
scroll to position [1743, 0]
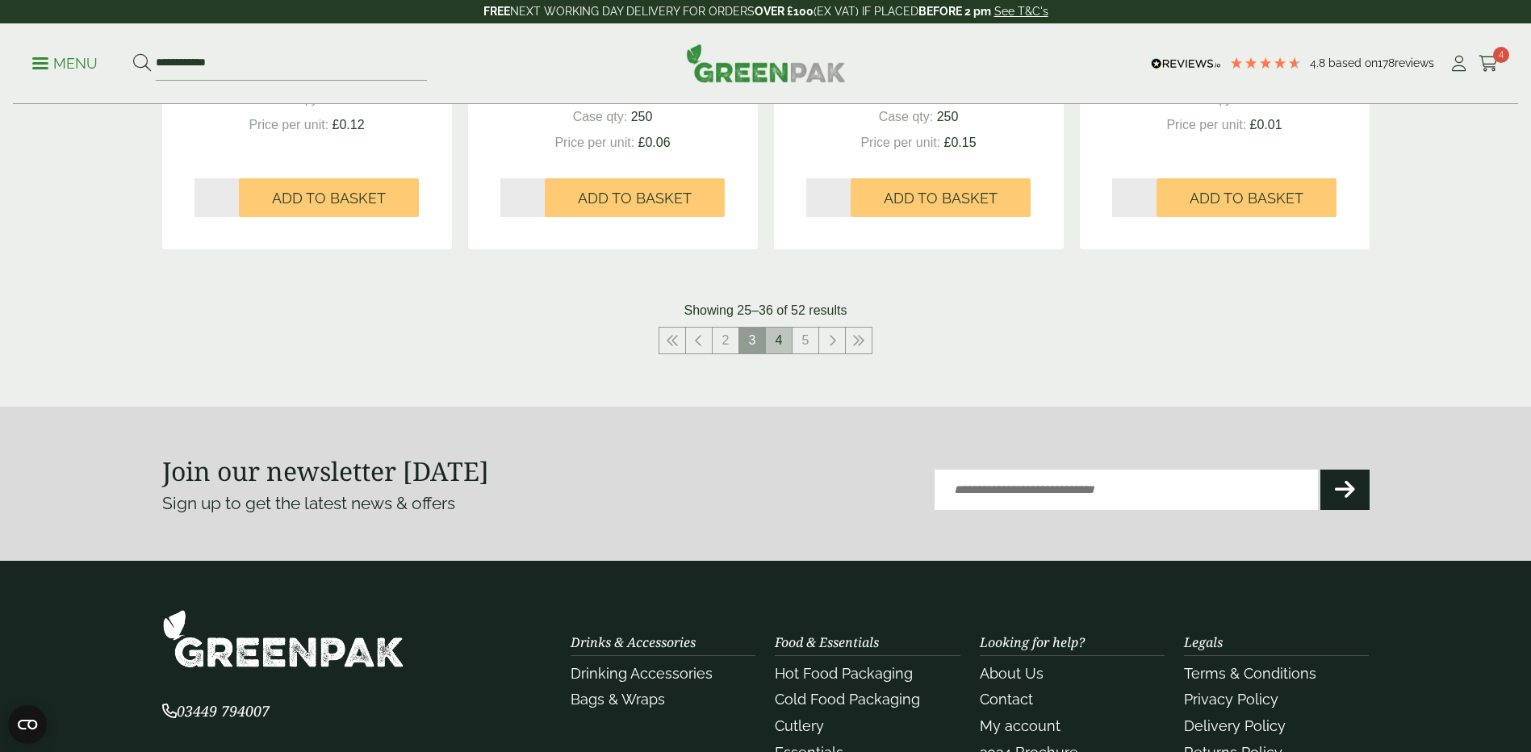
click at [778, 345] on link "4" at bounding box center [779, 341] width 26 height 26
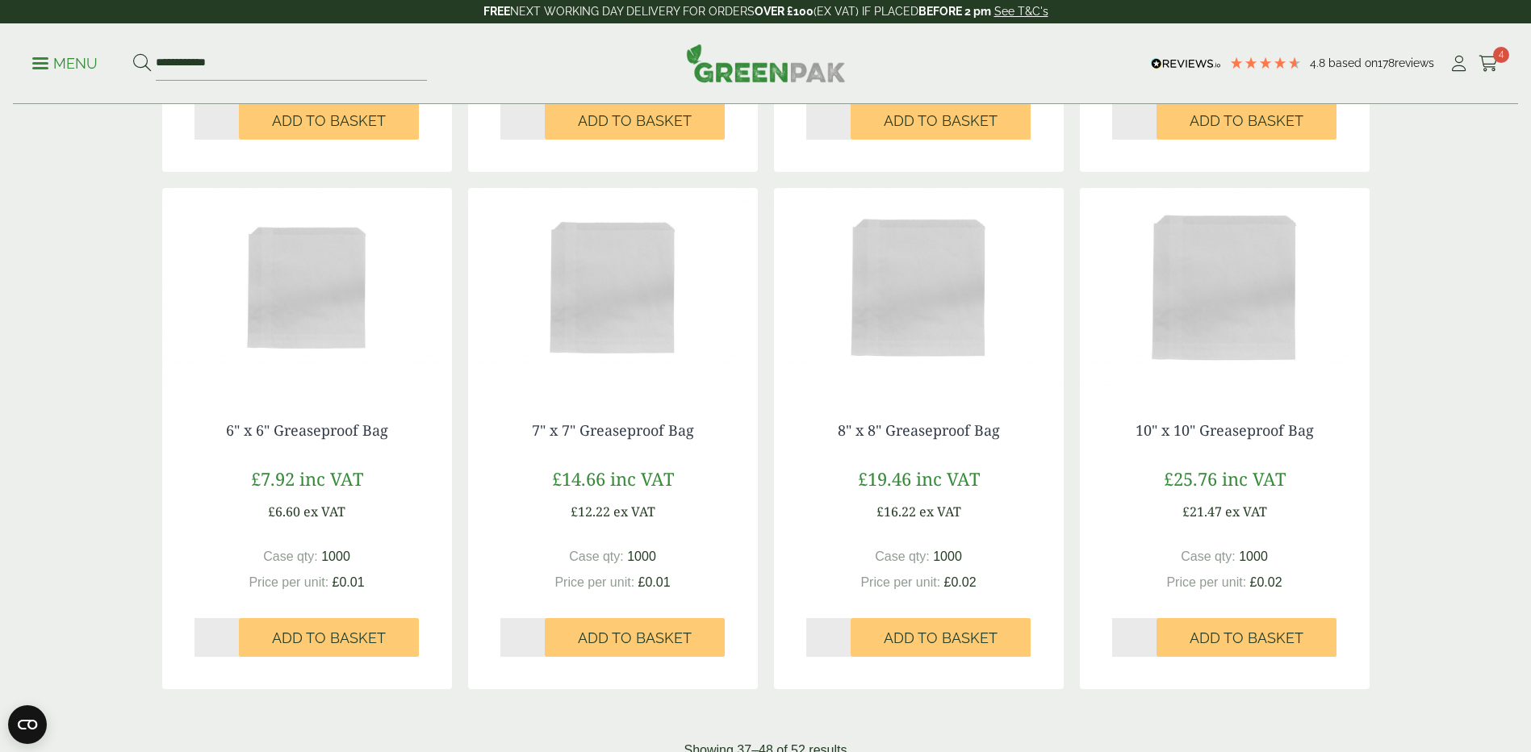
scroll to position [1259, 0]
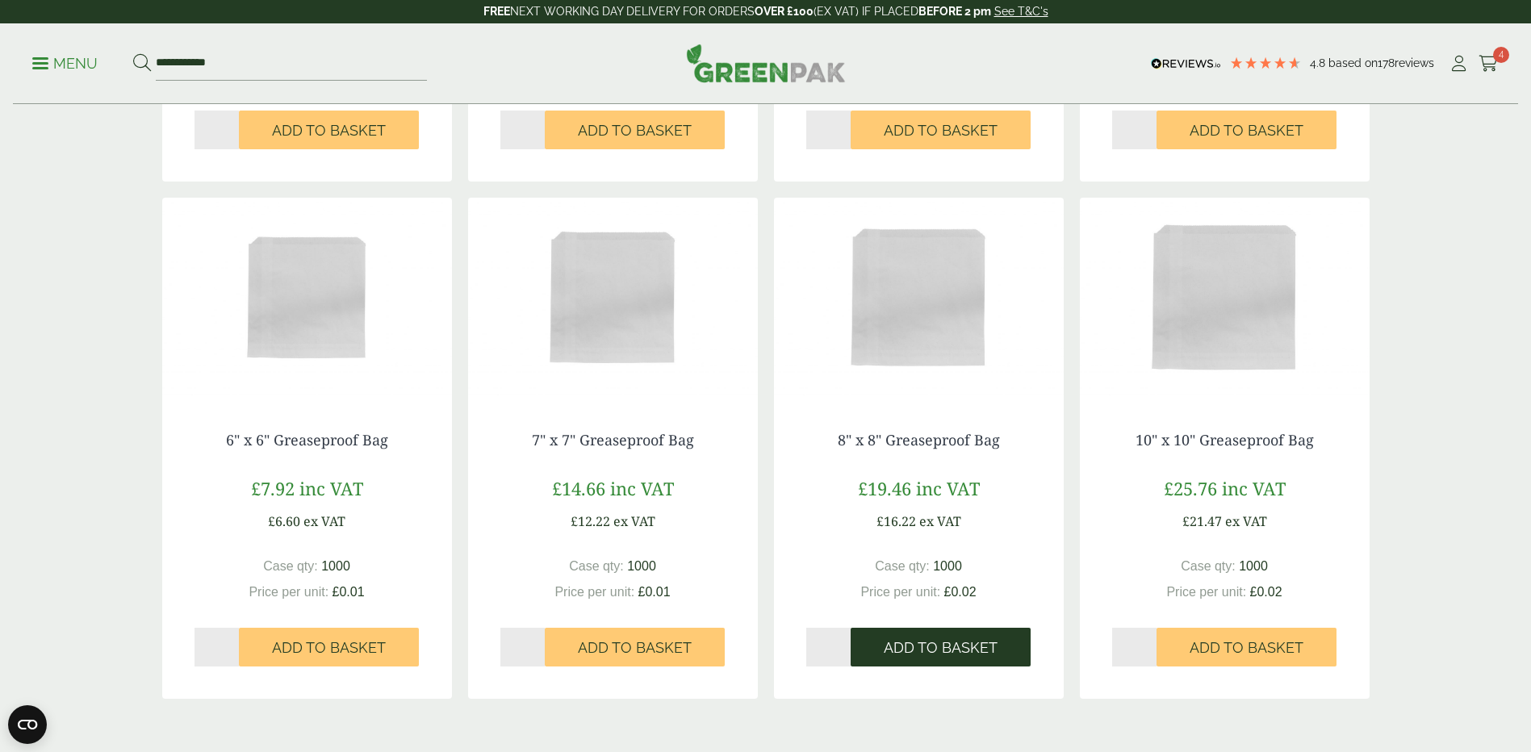
click at [964, 644] on span "Add to Basket" at bounding box center [941, 648] width 114 height 18
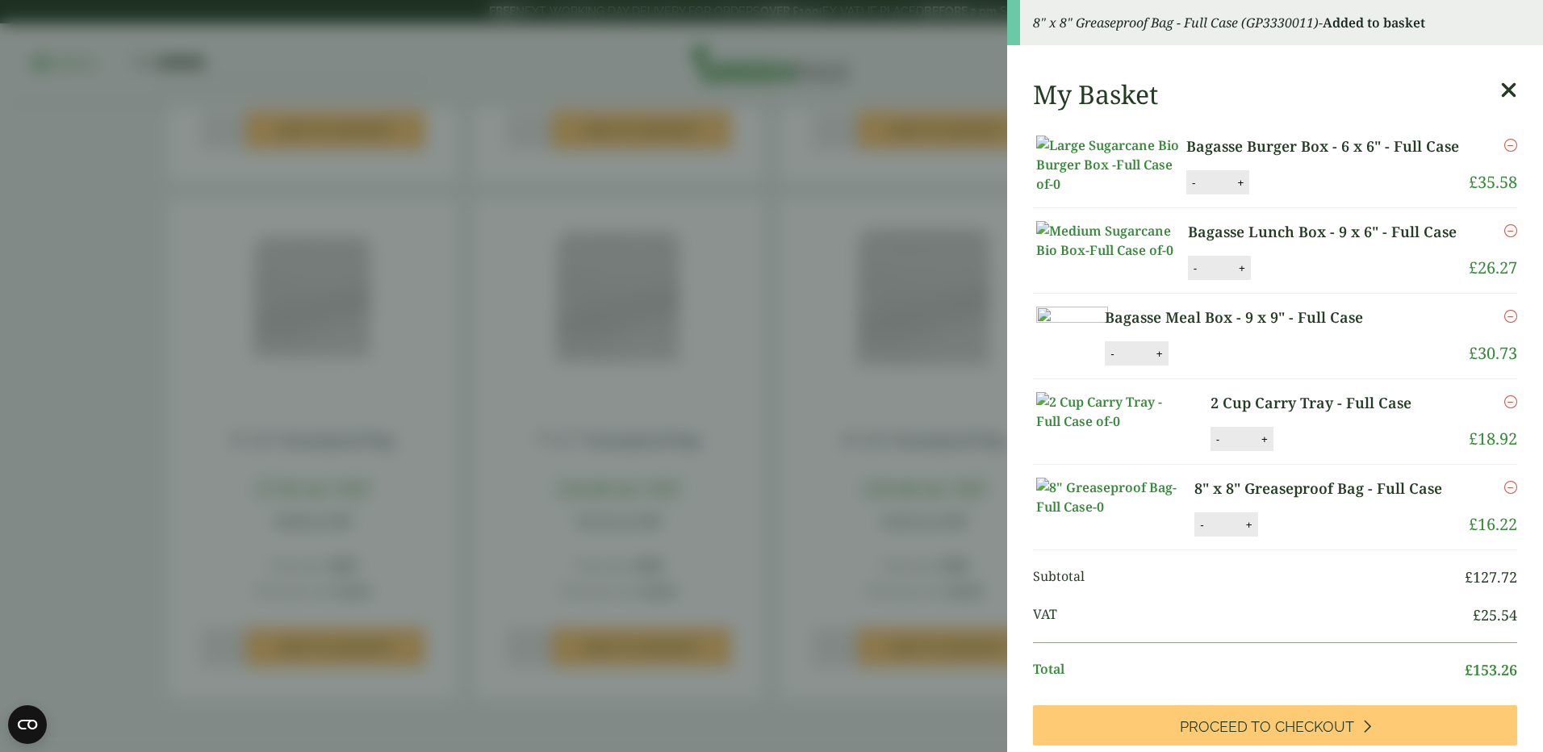
click at [817, 558] on aside "8" x 8" Greaseproof Bag - Full Case (GP3330011) - Added to basket My Basket Bag…" at bounding box center [771, 376] width 1543 height 752
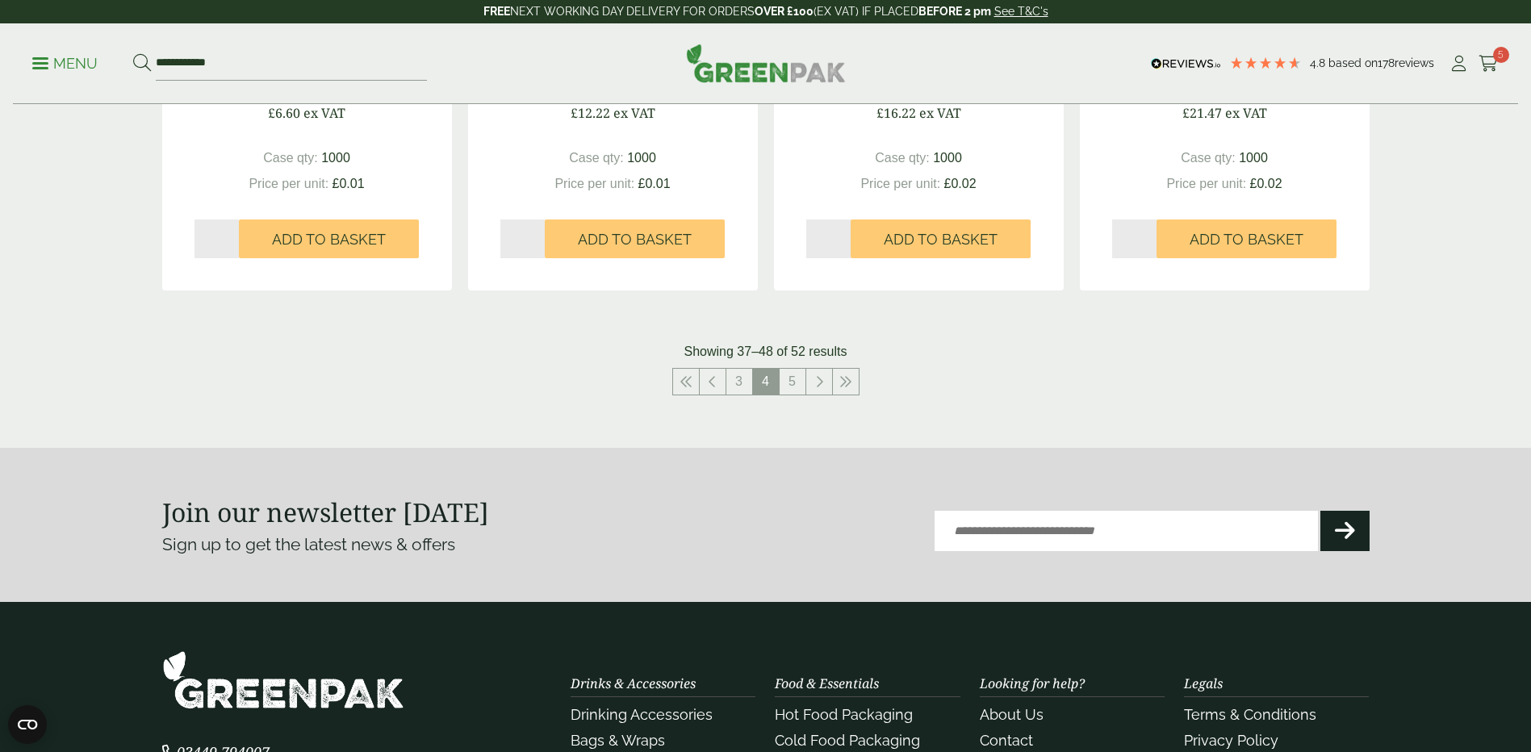
scroll to position [1824, 0]
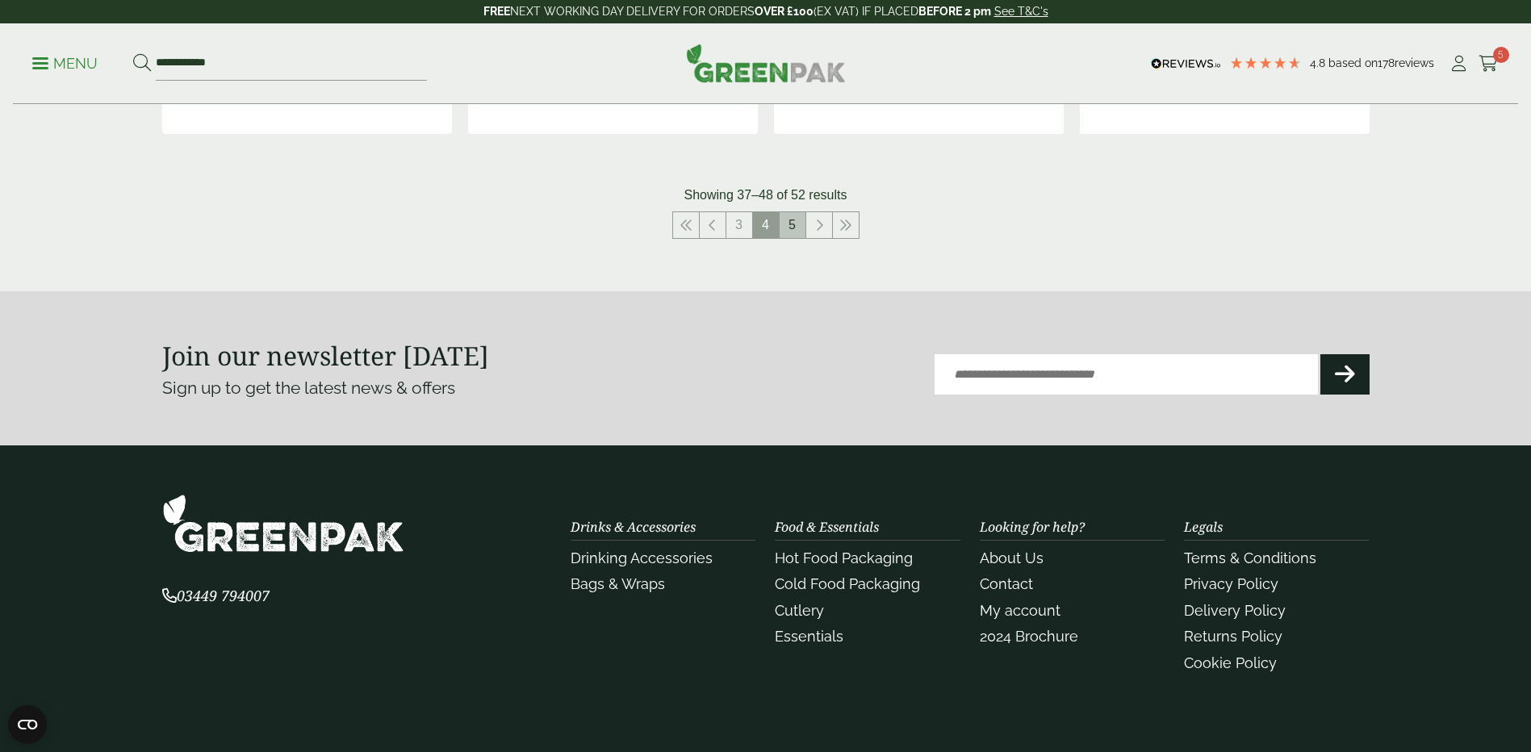
click at [797, 232] on link "5" at bounding box center [793, 225] width 26 height 26
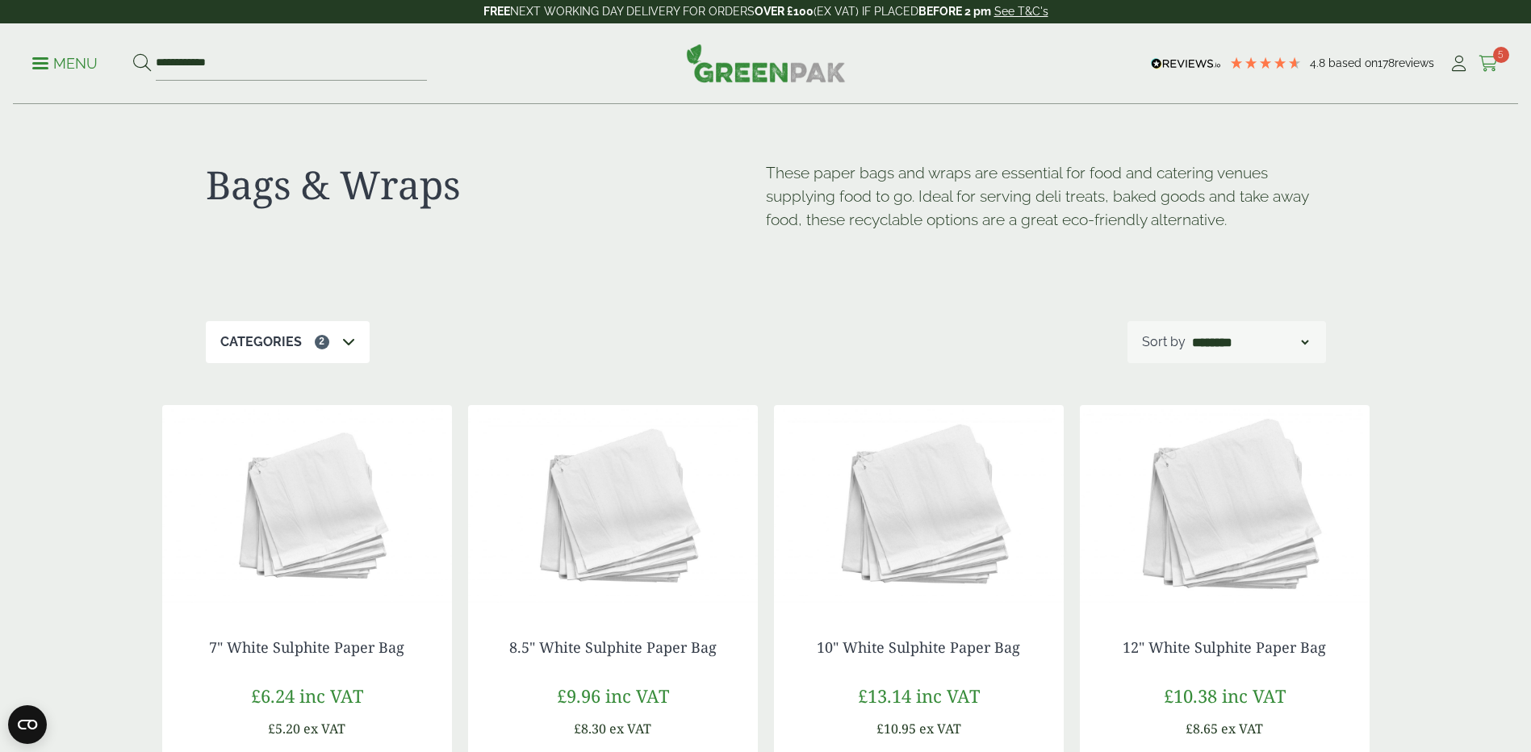
click at [1495, 59] on span "5" at bounding box center [1501, 55] width 16 height 16
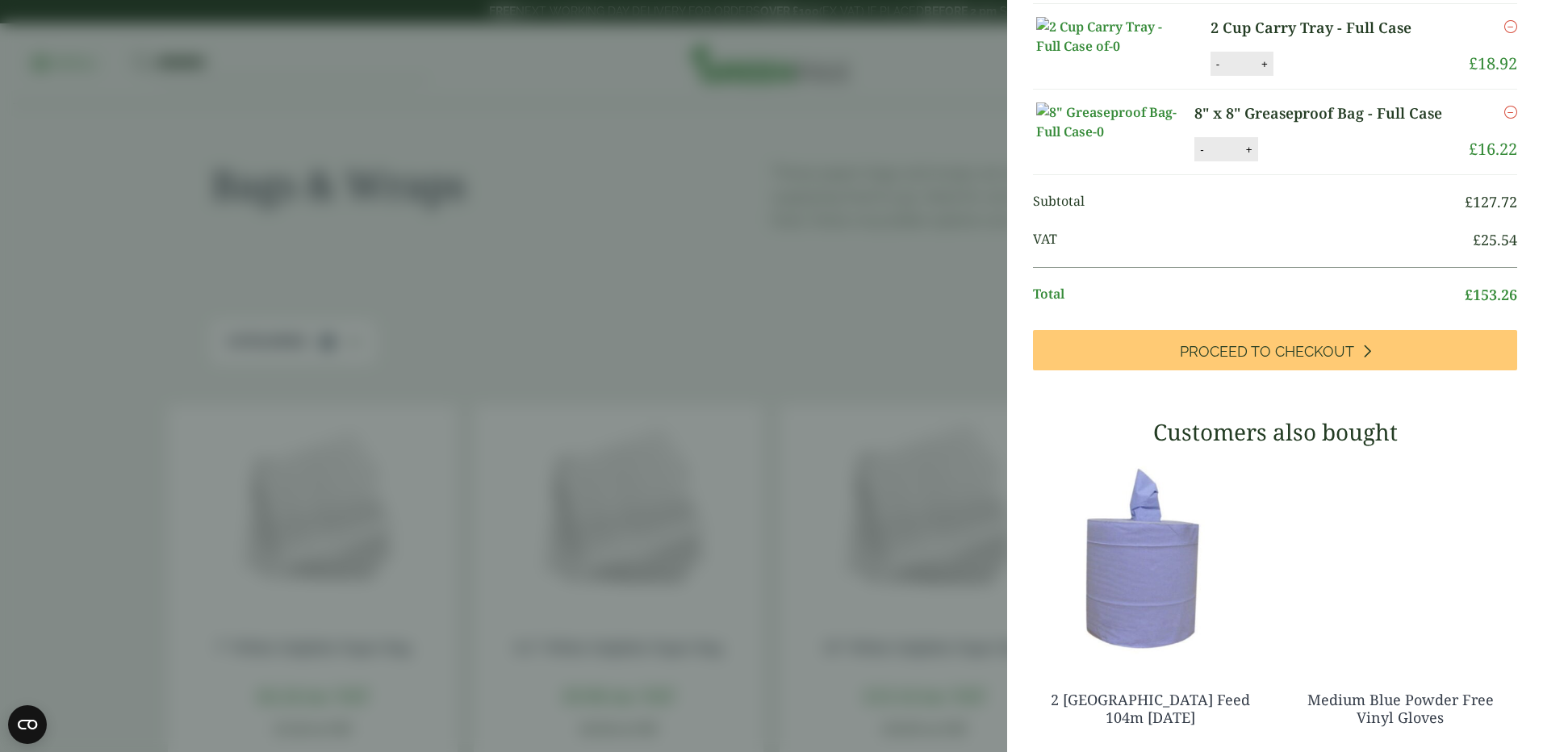
scroll to position [323, 0]
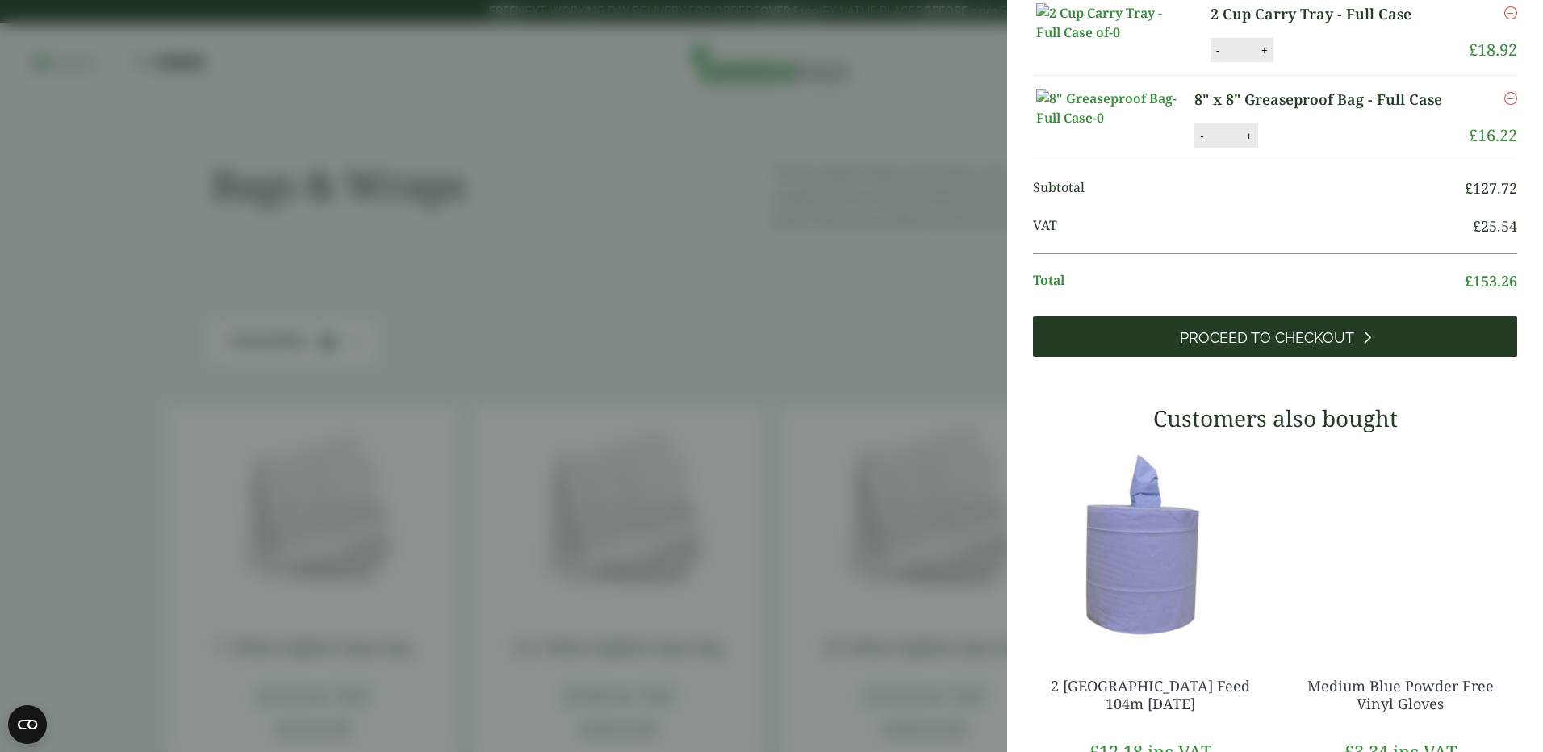
click at [1273, 347] on span "Proceed to Checkout" at bounding box center [1267, 338] width 174 height 18
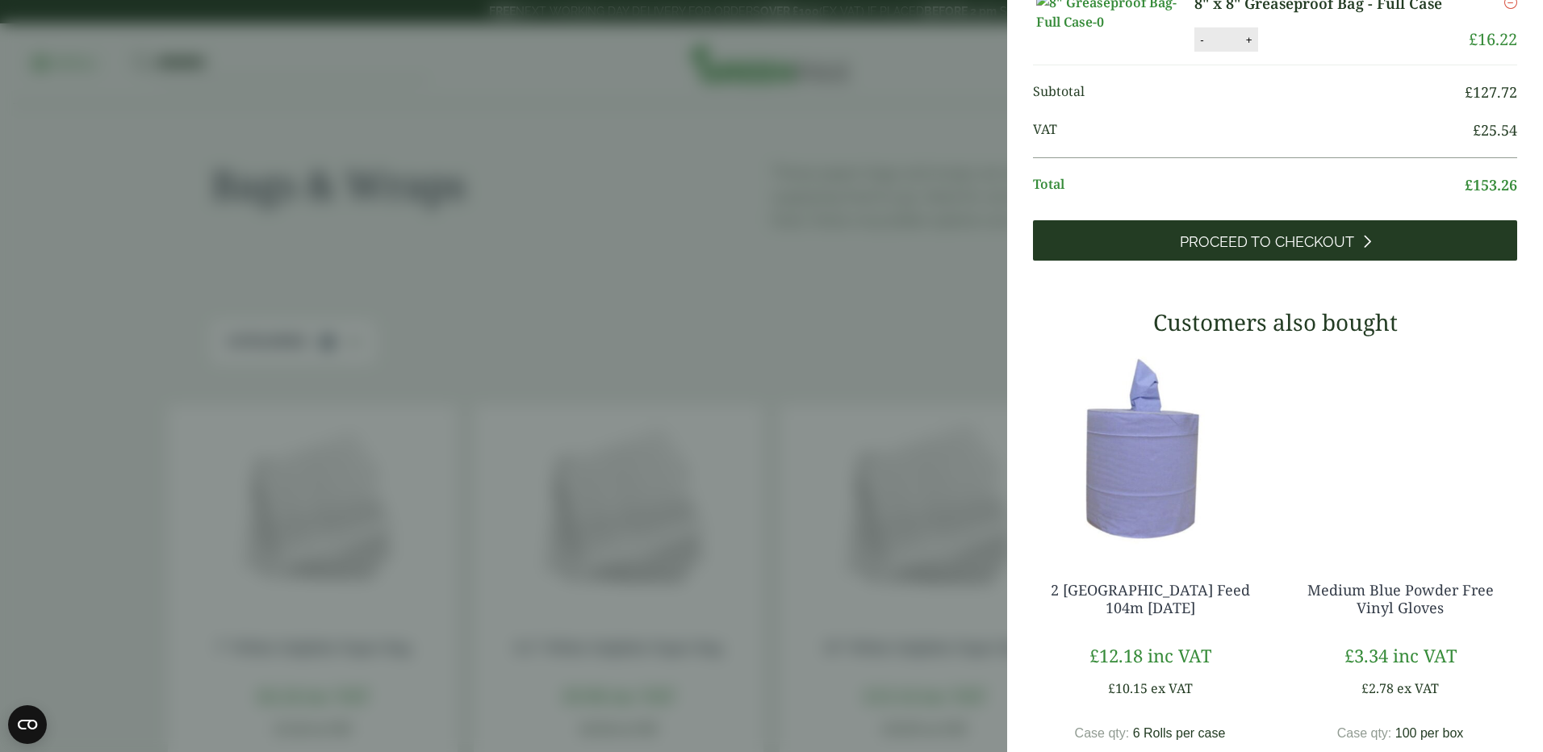
scroll to position [565, 0]
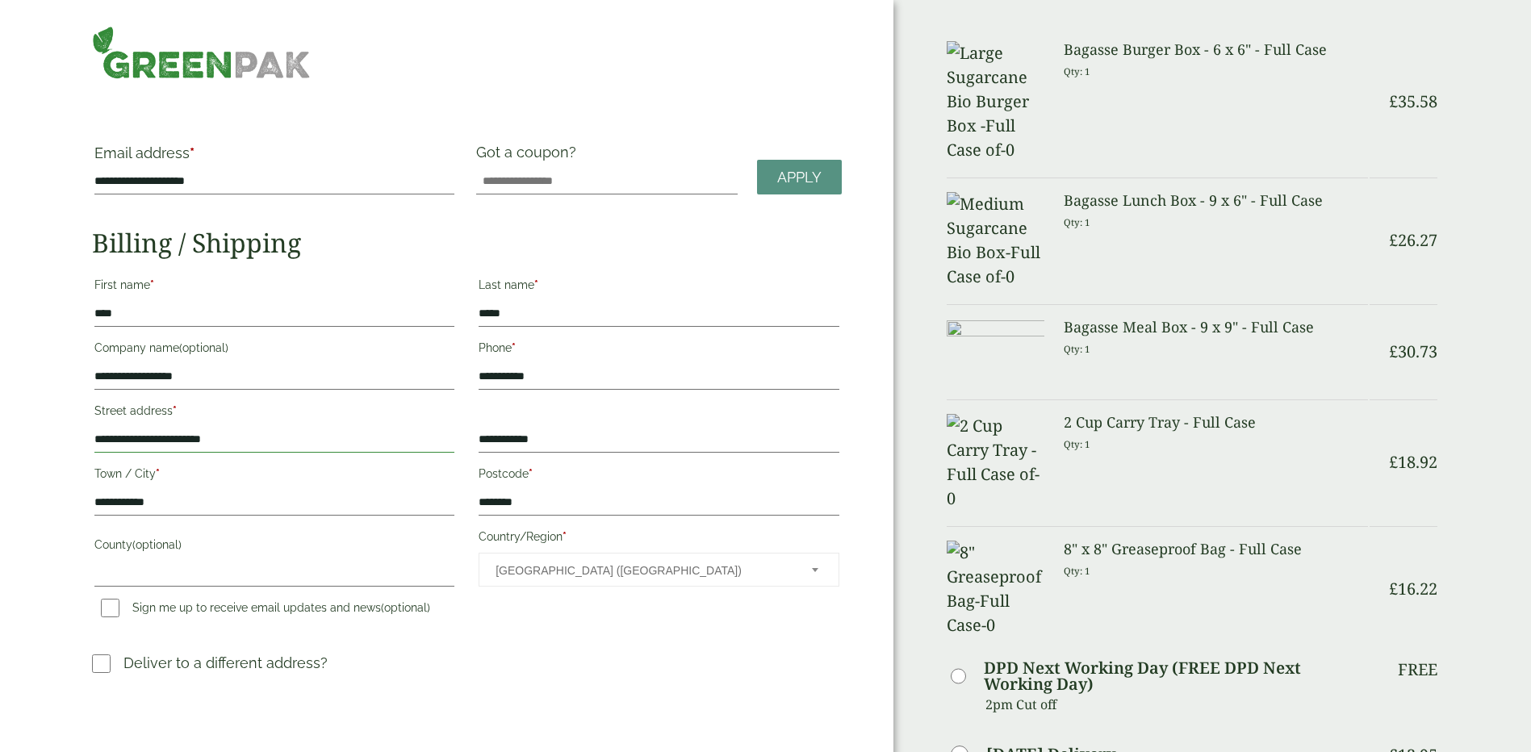
drag, startPoint x: 257, startPoint y: 441, endPoint x: 249, endPoint y: 445, distance: 9.0
click at [249, 445] on input "**********" at bounding box center [274, 440] width 360 height 26
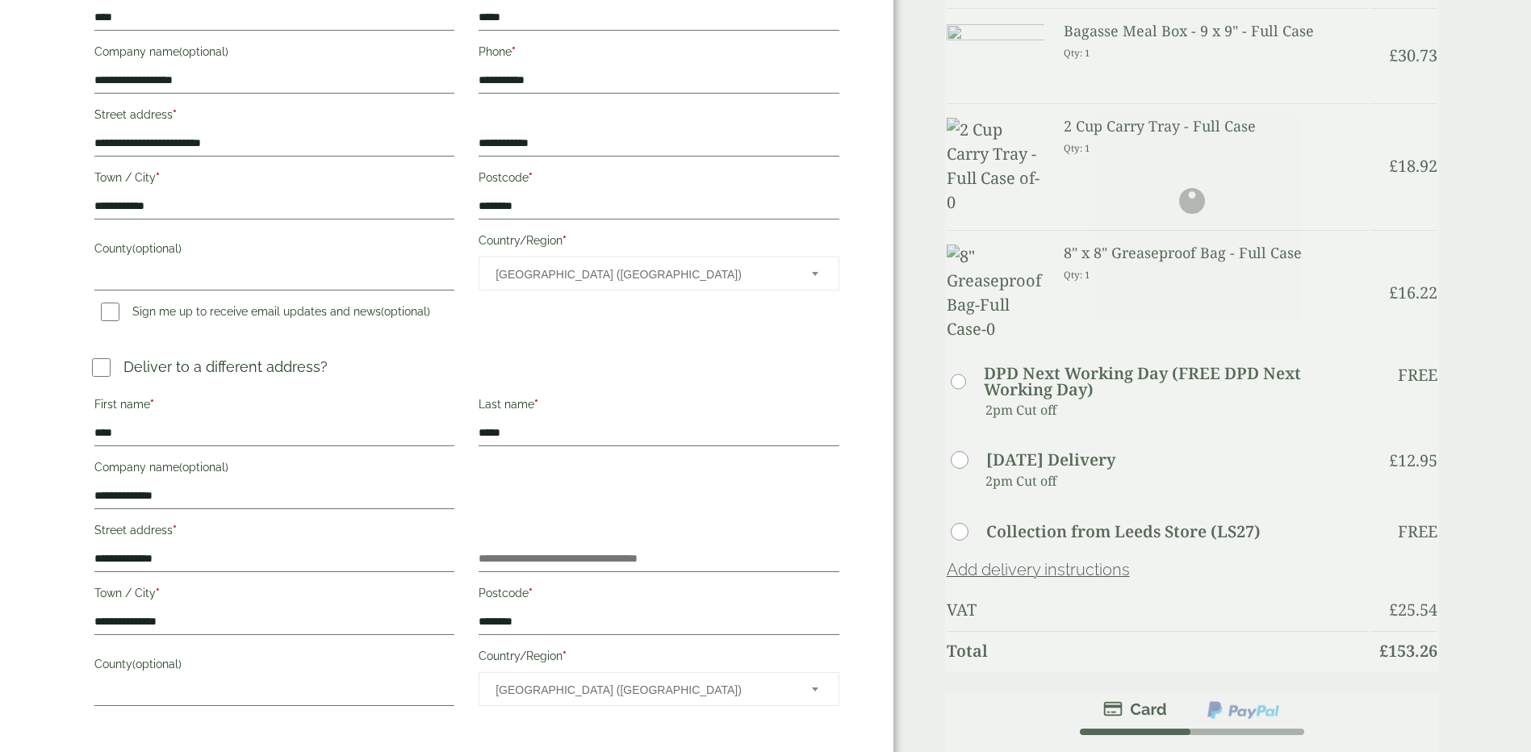
scroll to position [323, 0]
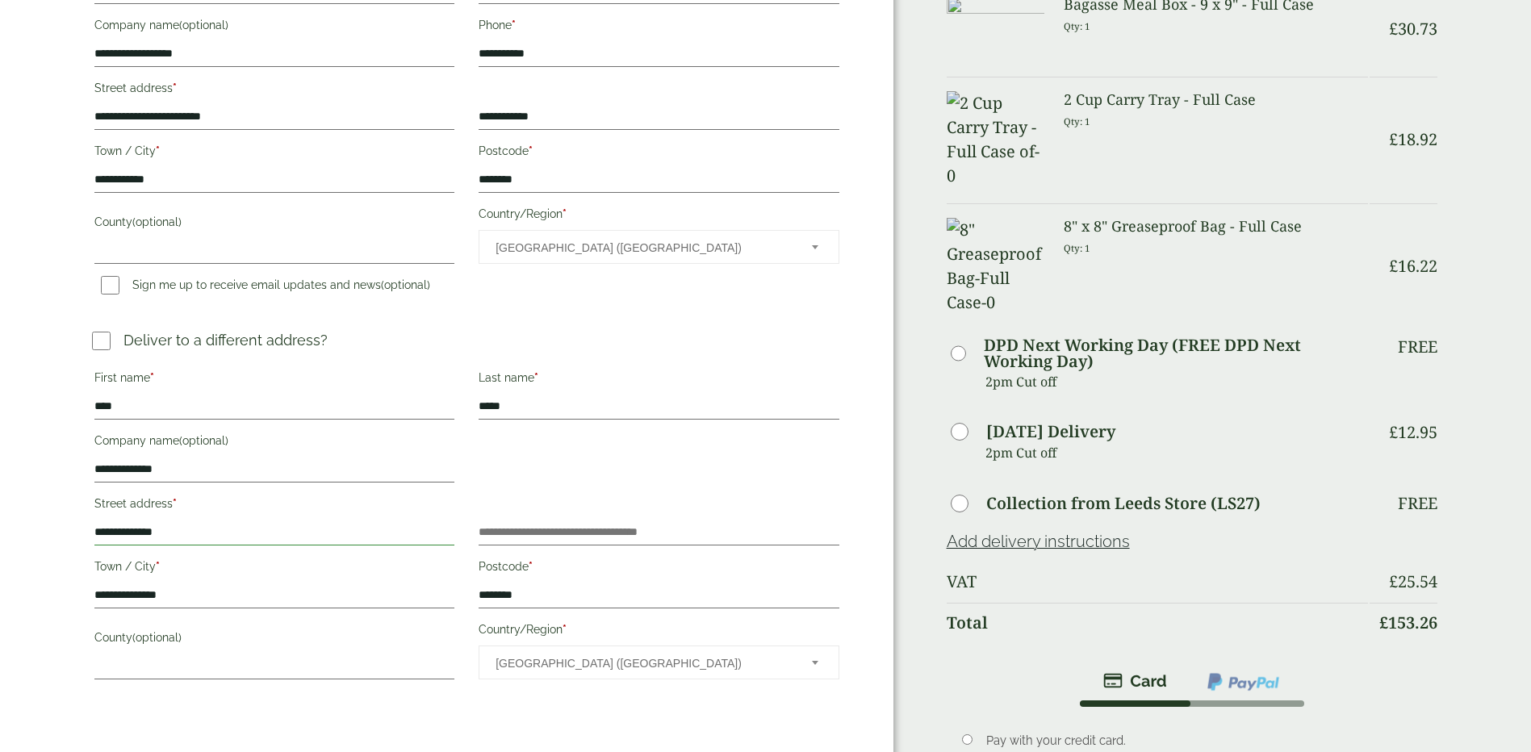
drag, startPoint x: 174, startPoint y: 535, endPoint x: 94, endPoint y: 541, distance: 80.2
click at [94, 541] on input "**********" at bounding box center [274, 533] width 360 height 26
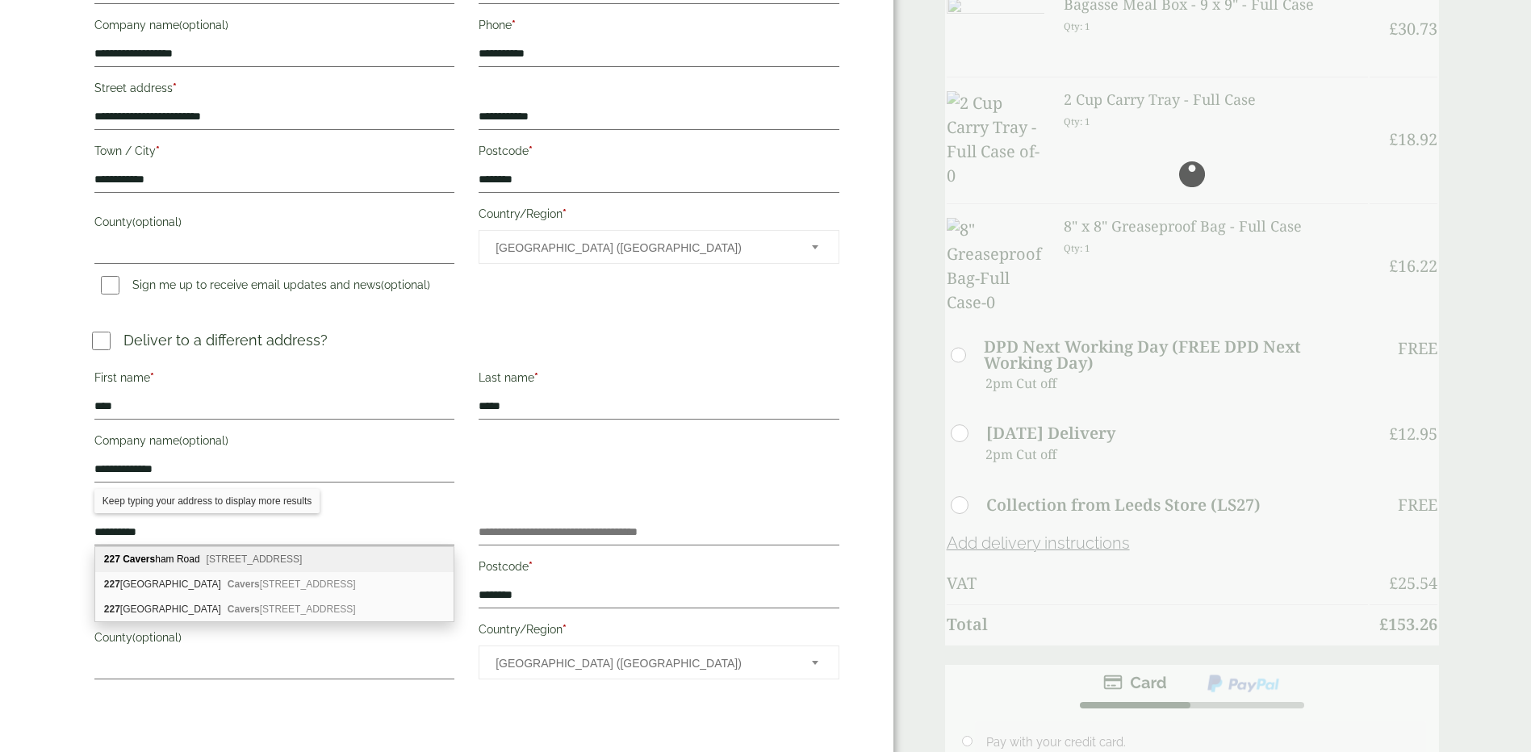
click at [251, 555] on span "[STREET_ADDRESS]" at bounding box center [255, 559] width 96 height 11
type input "**********"
type input "*******"
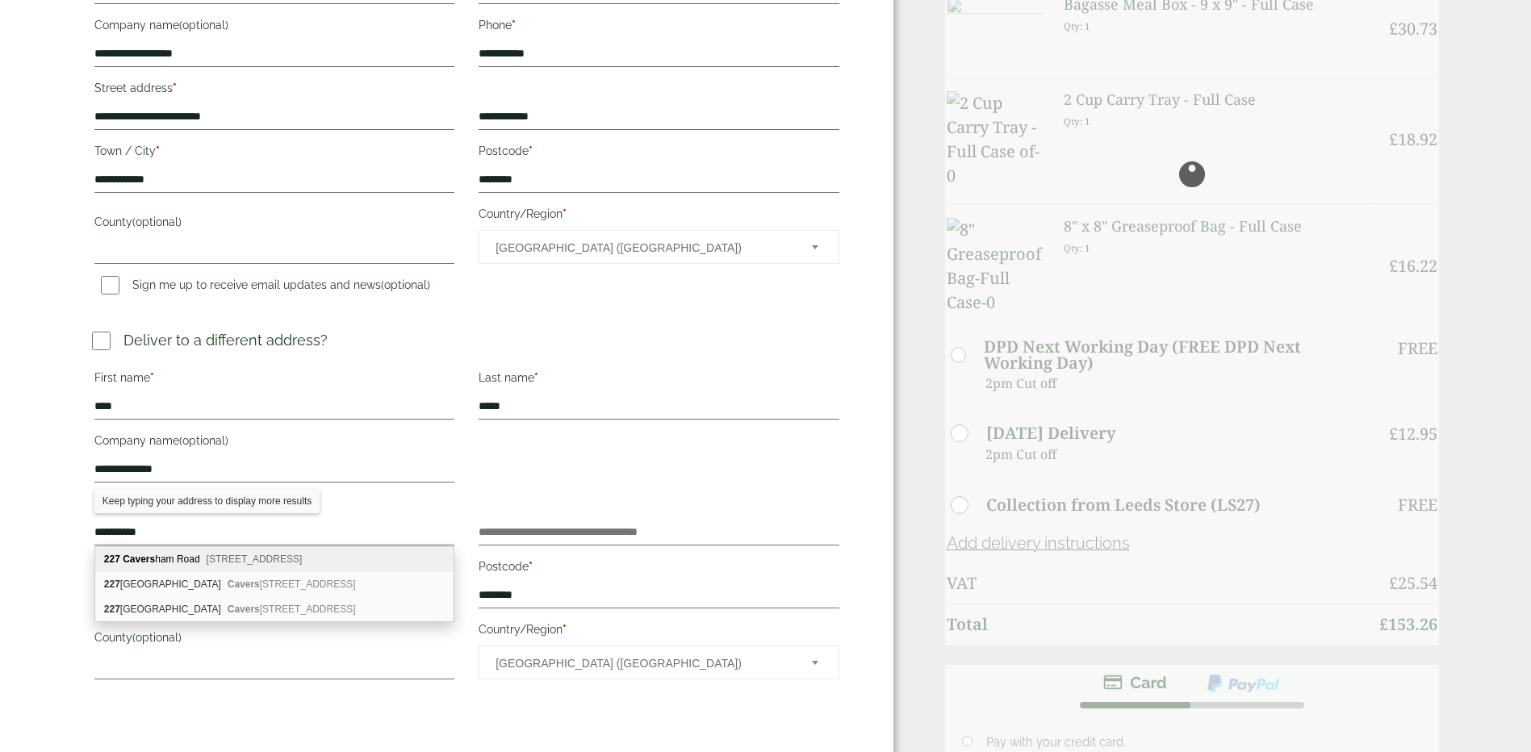
type input "*********"
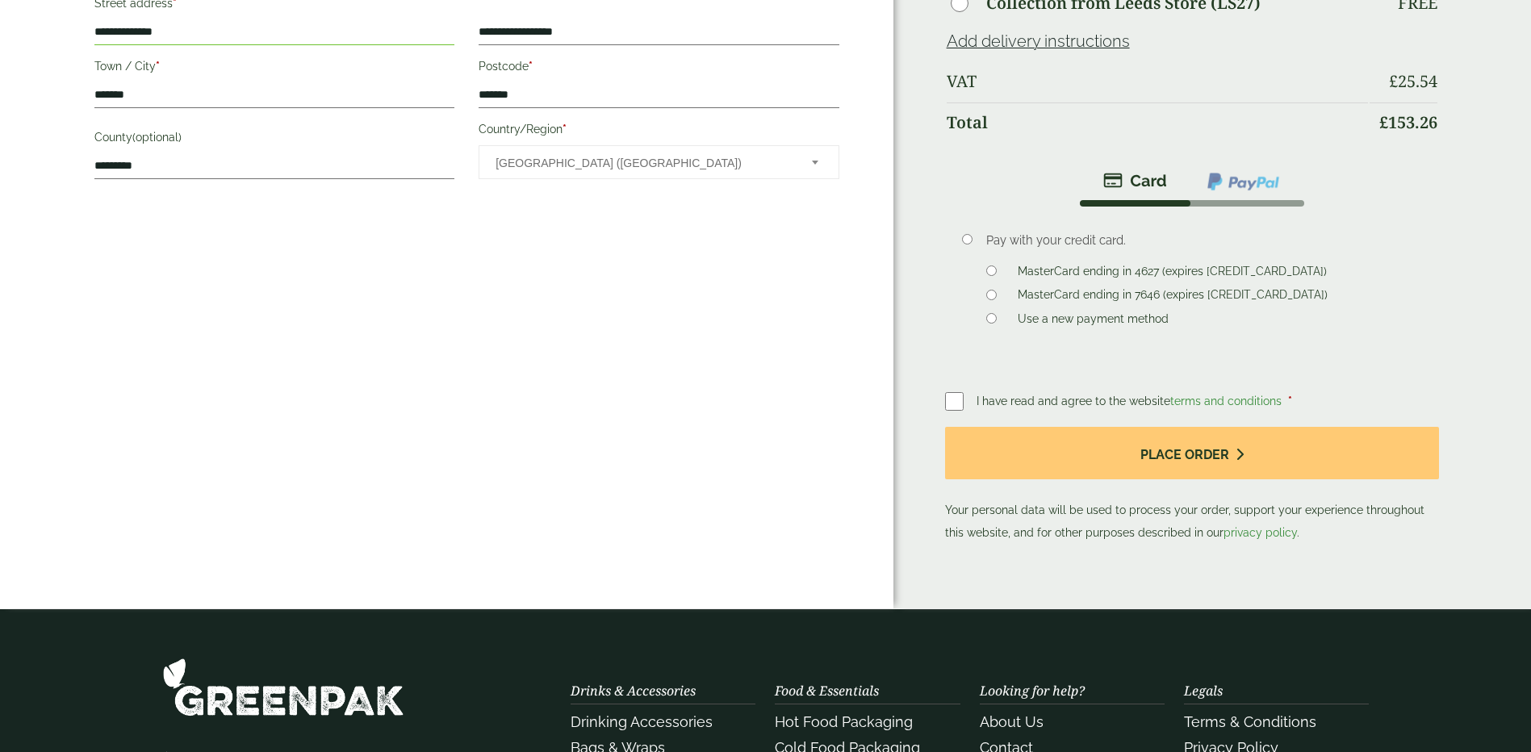
scroll to position [888, 0]
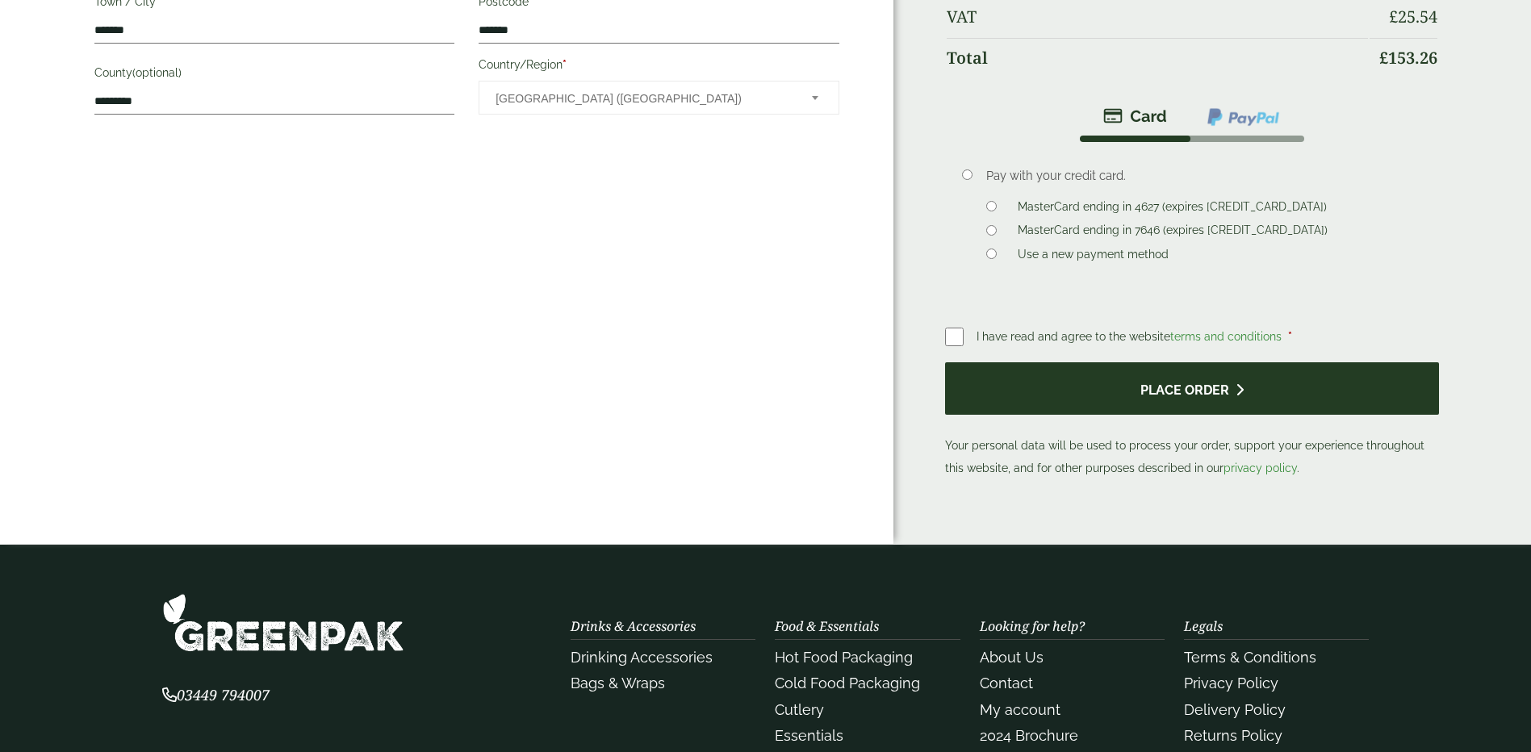
click at [1203, 362] on button "Place order" at bounding box center [1192, 388] width 495 height 52
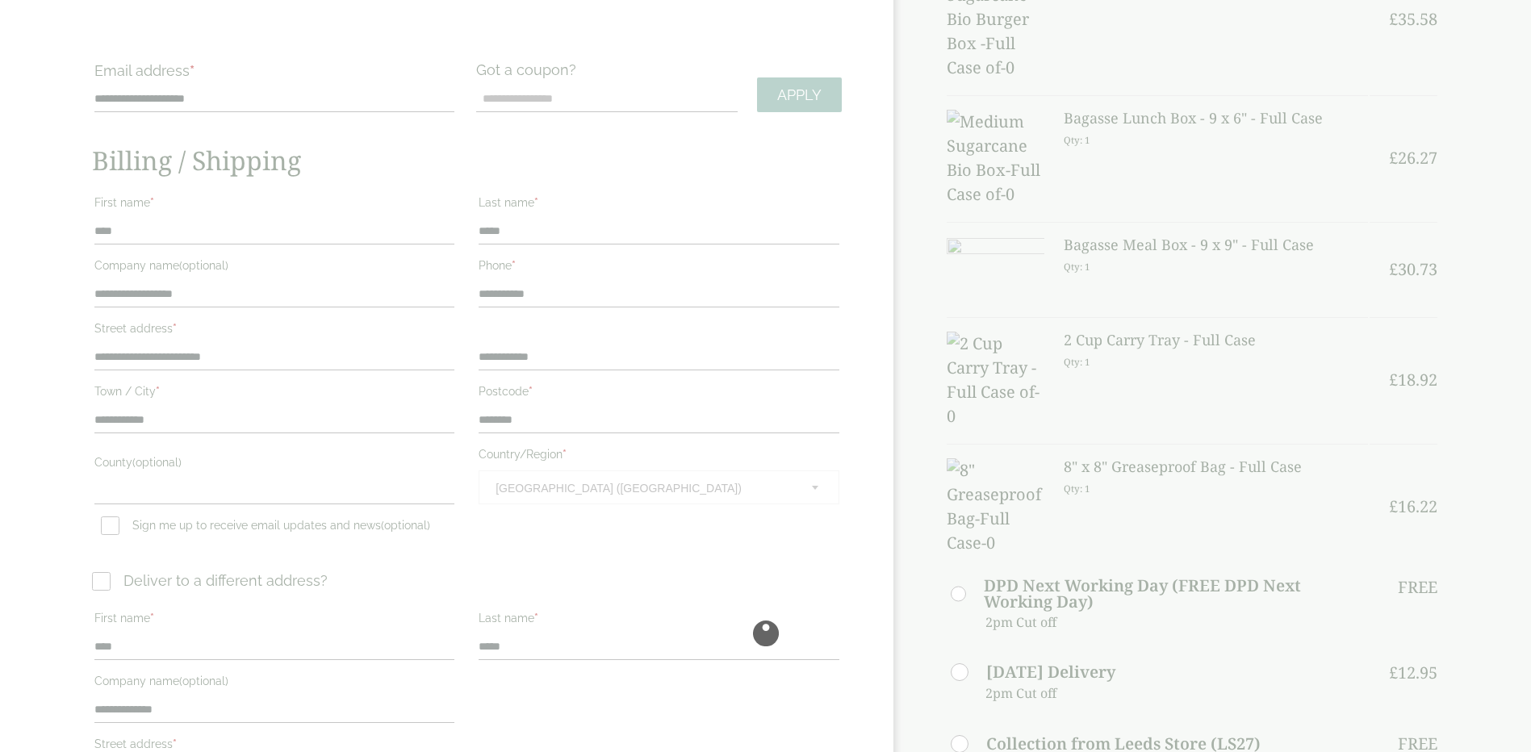
scroll to position [81, 0]
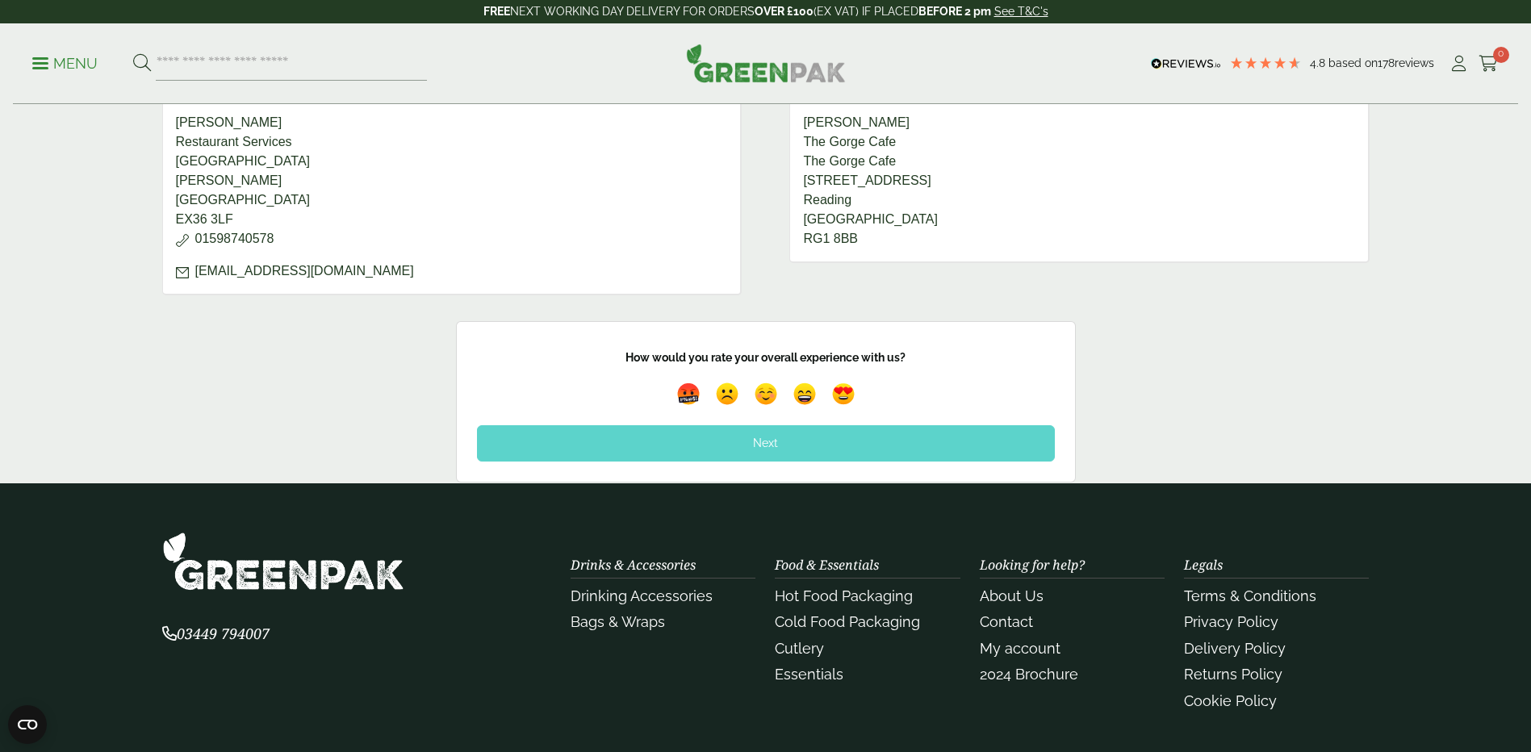
scroll to position [888, 0]
click at [769, 399] on img at bounding box center [765, 393] width 37 height 37
click at [763, 443] on div "Next" at bounding box center [766, 442] width 578 height 36
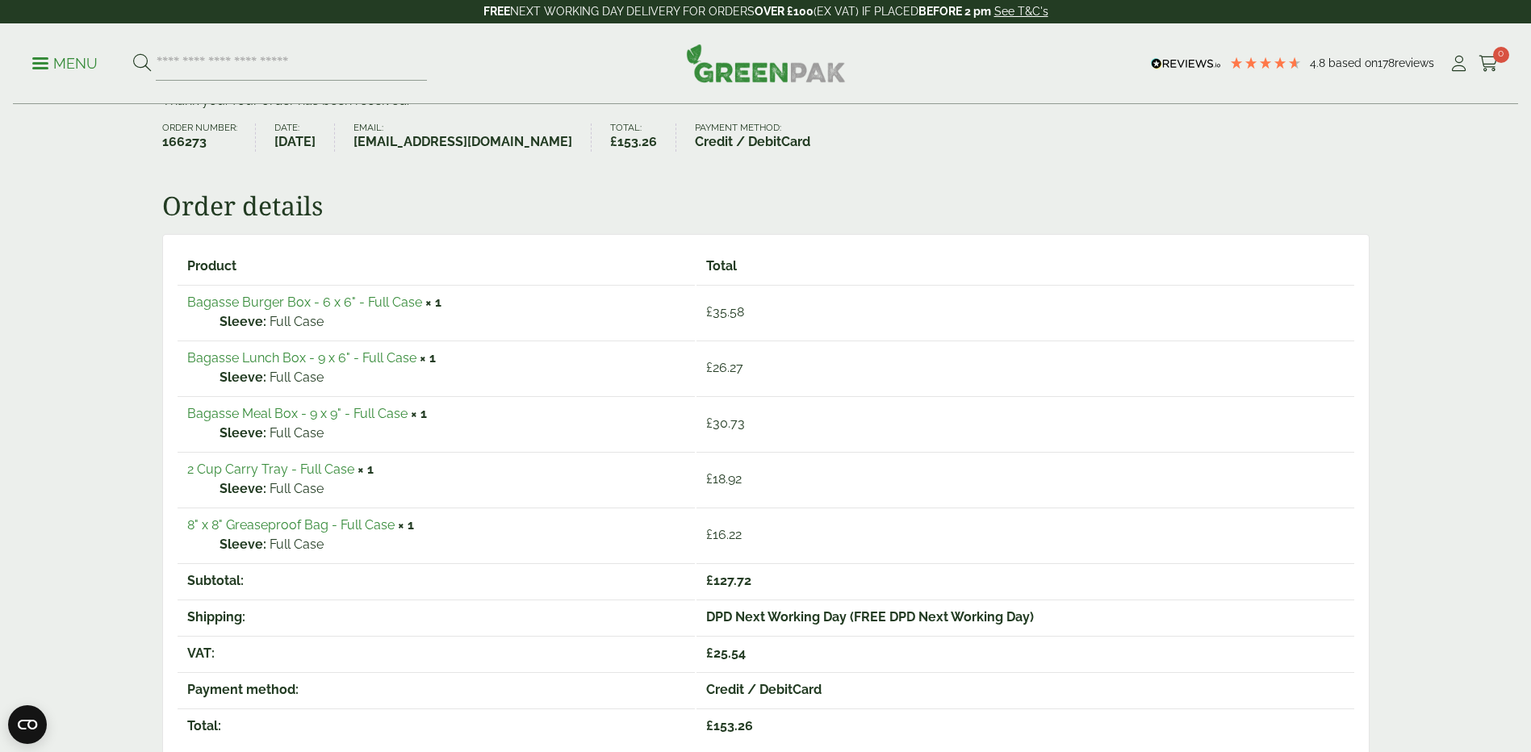
scroll to position [161, 0]
